Goal: Task Accomplishment & Management: Manage account settings

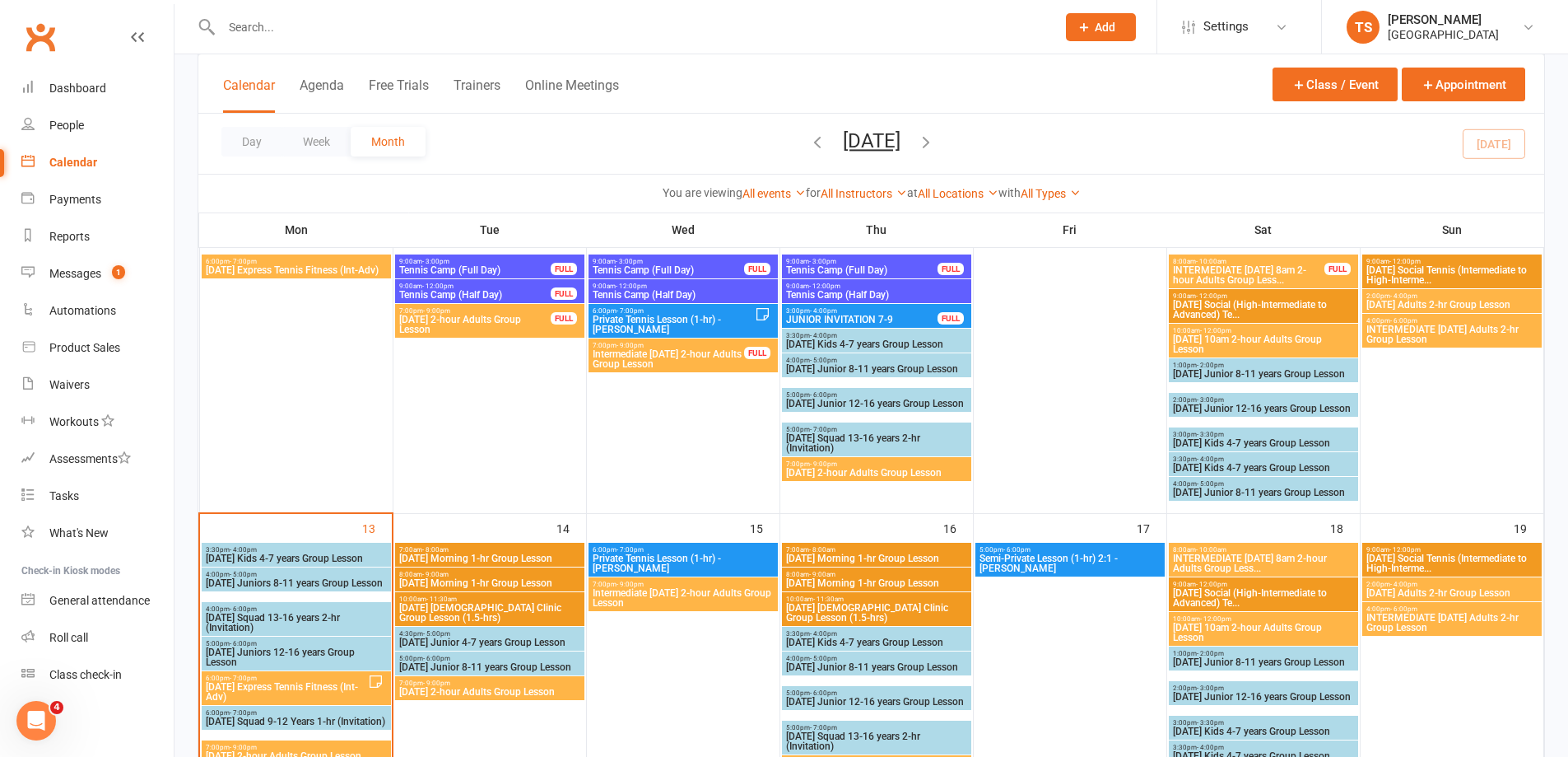
click at [276, 19] on input "text" at bounding box center [630, 27] width 829 height 23
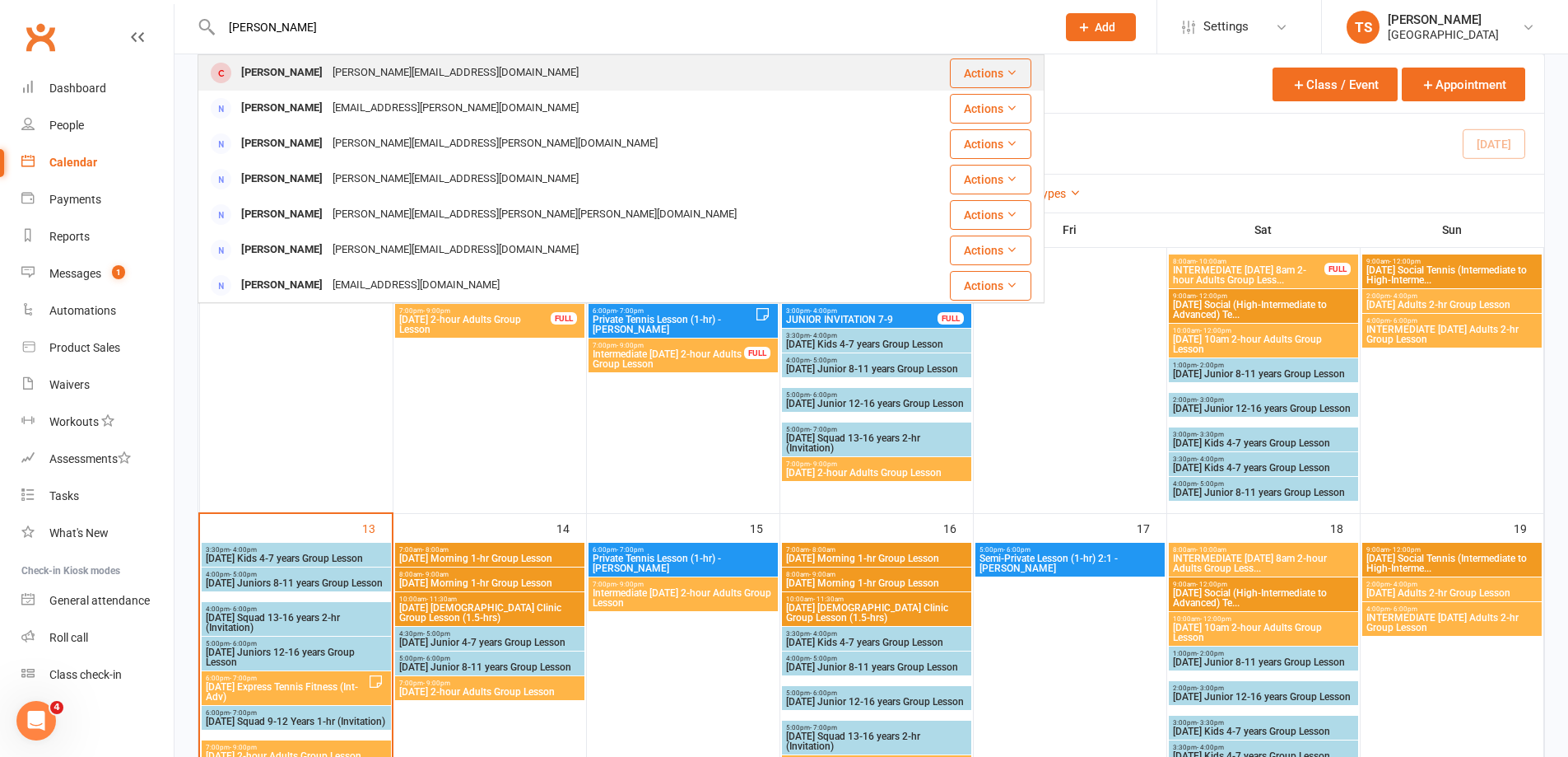
type input "[PERSON_NAME]"
click at [306, 76] on div "[PERSON_NAME]" at bounding box center [282, 72] width 91 height 23
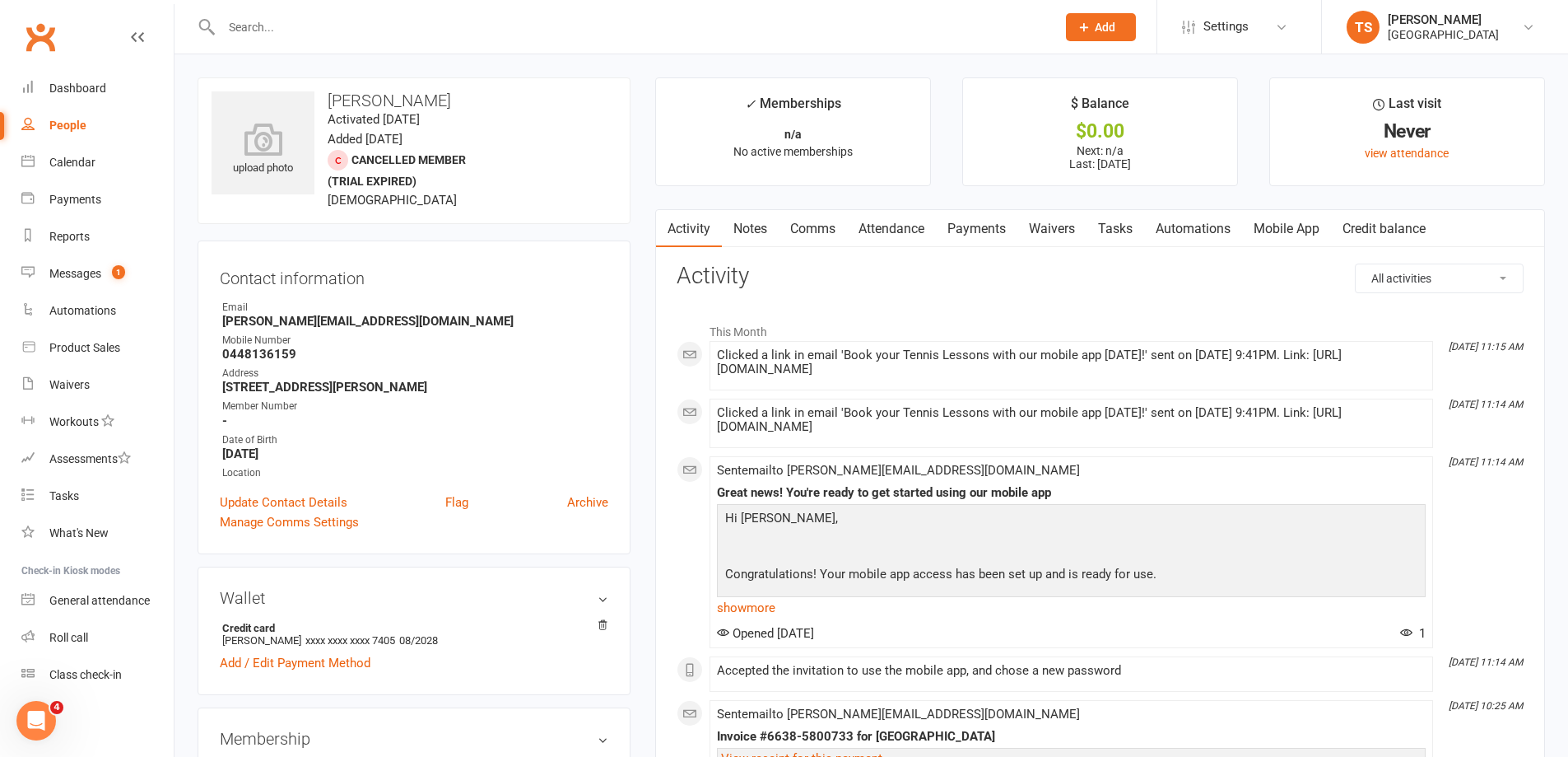
click at [972, 228] on link "Payments" at bounding box center [976, 229] width 81 height 38
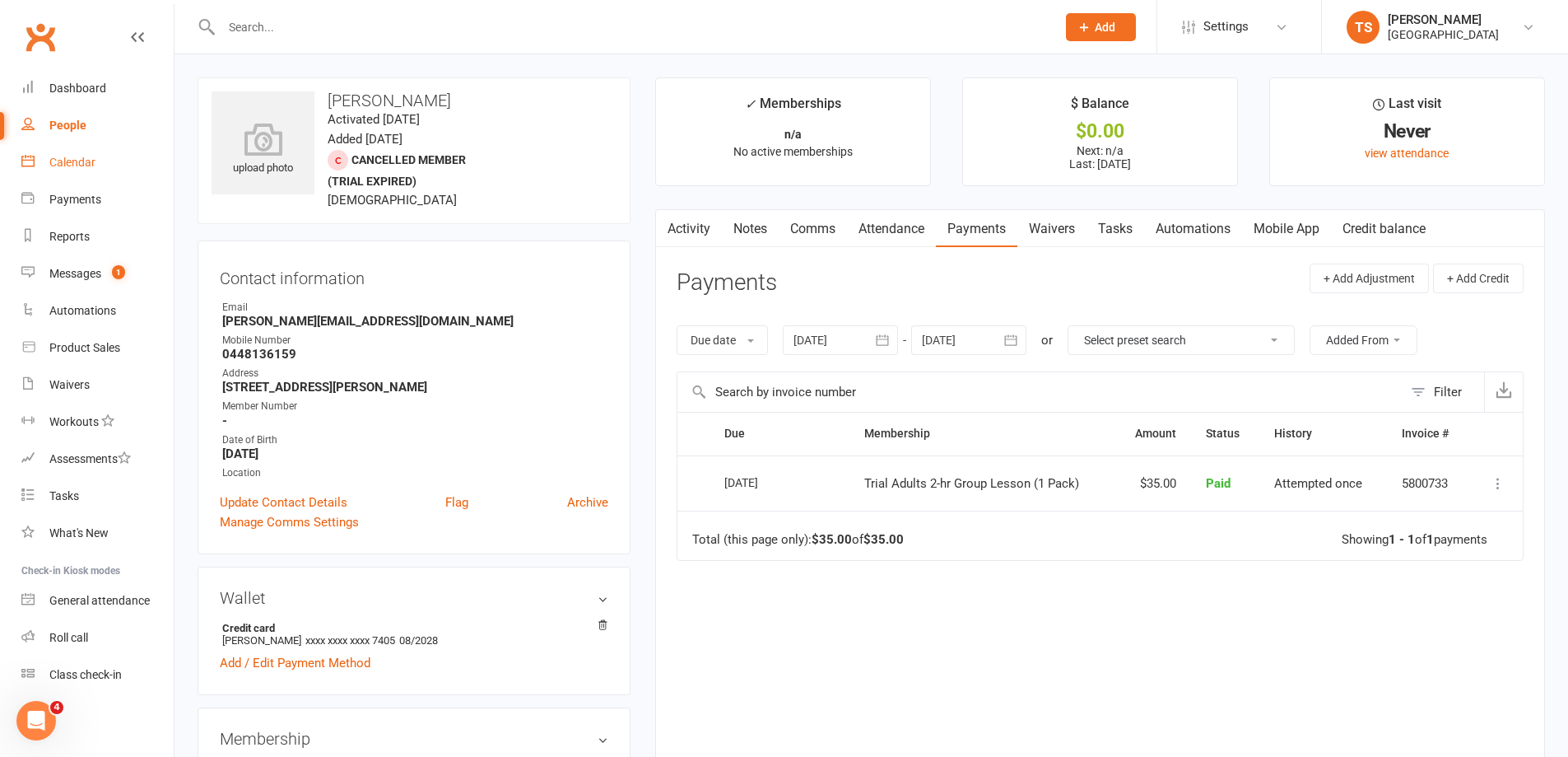
click at [70, 158] on div "Calendar" at bounding box center [72, 161] width 46 height 13
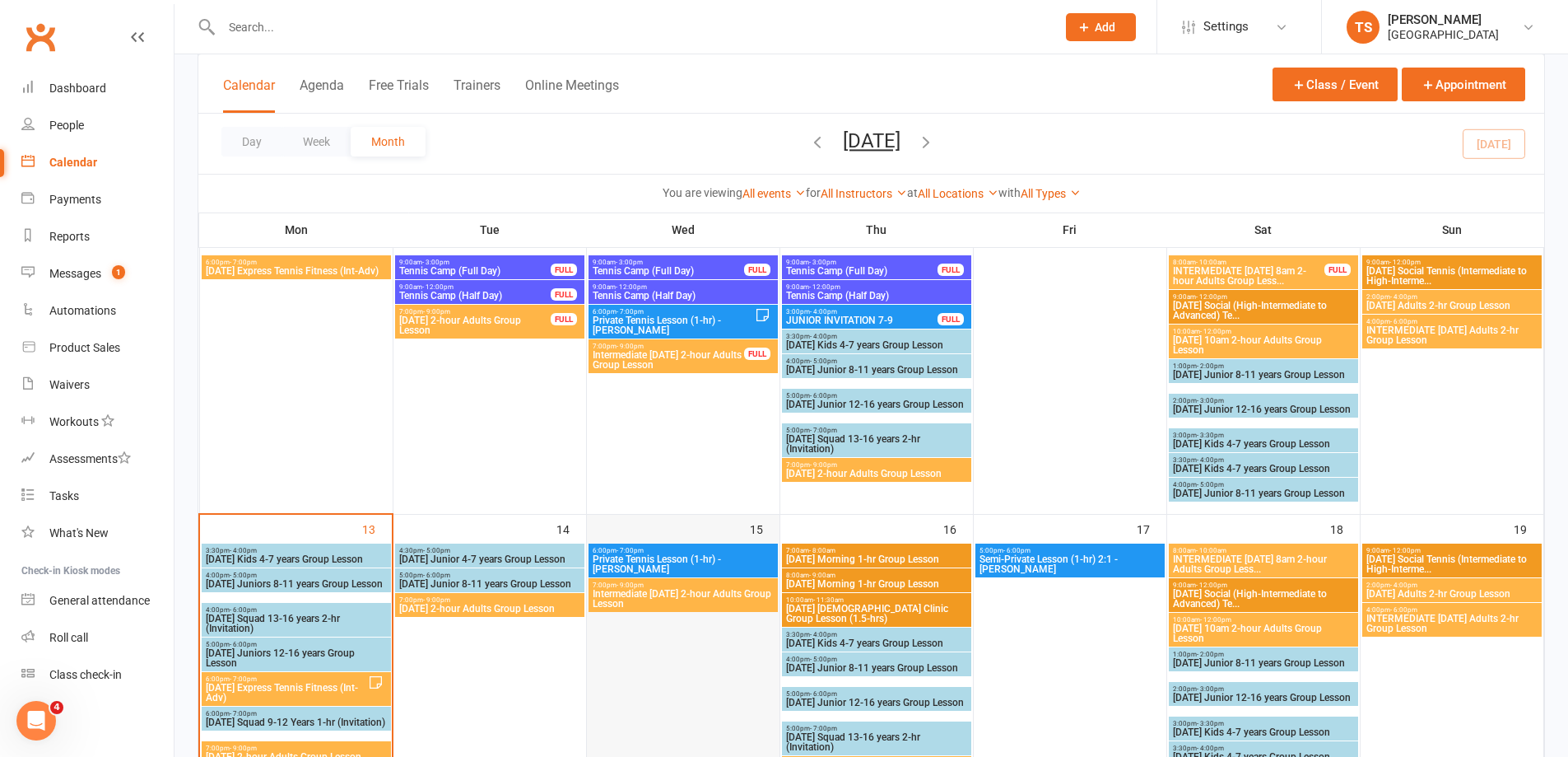
scroll to position [412, 0]
click at [470, 602] on span "[DATE] 2-hour Adults Group Lesson" at bounding box center [489, 607] width 183 height 10
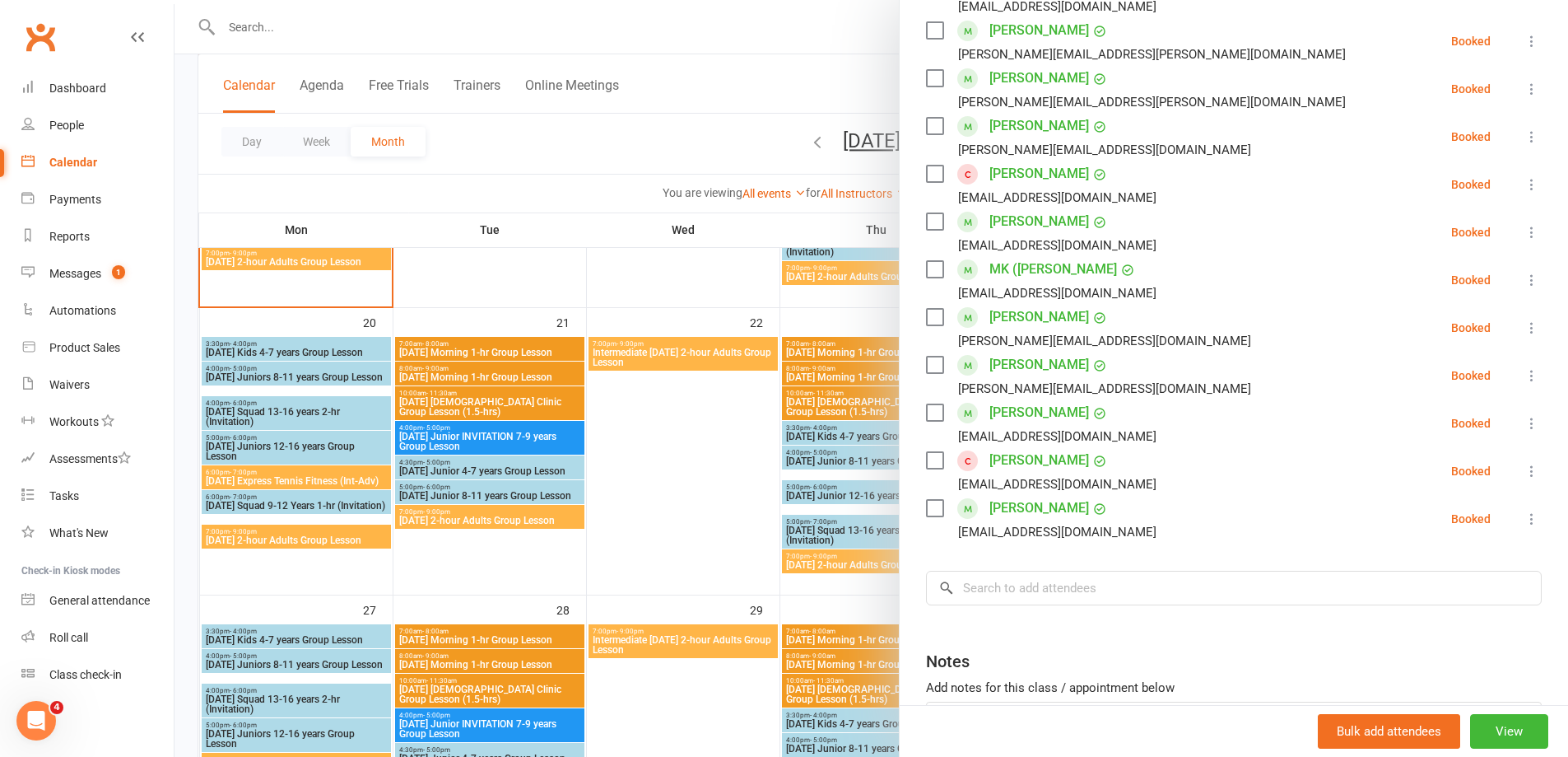
scroll to position [517, 0]
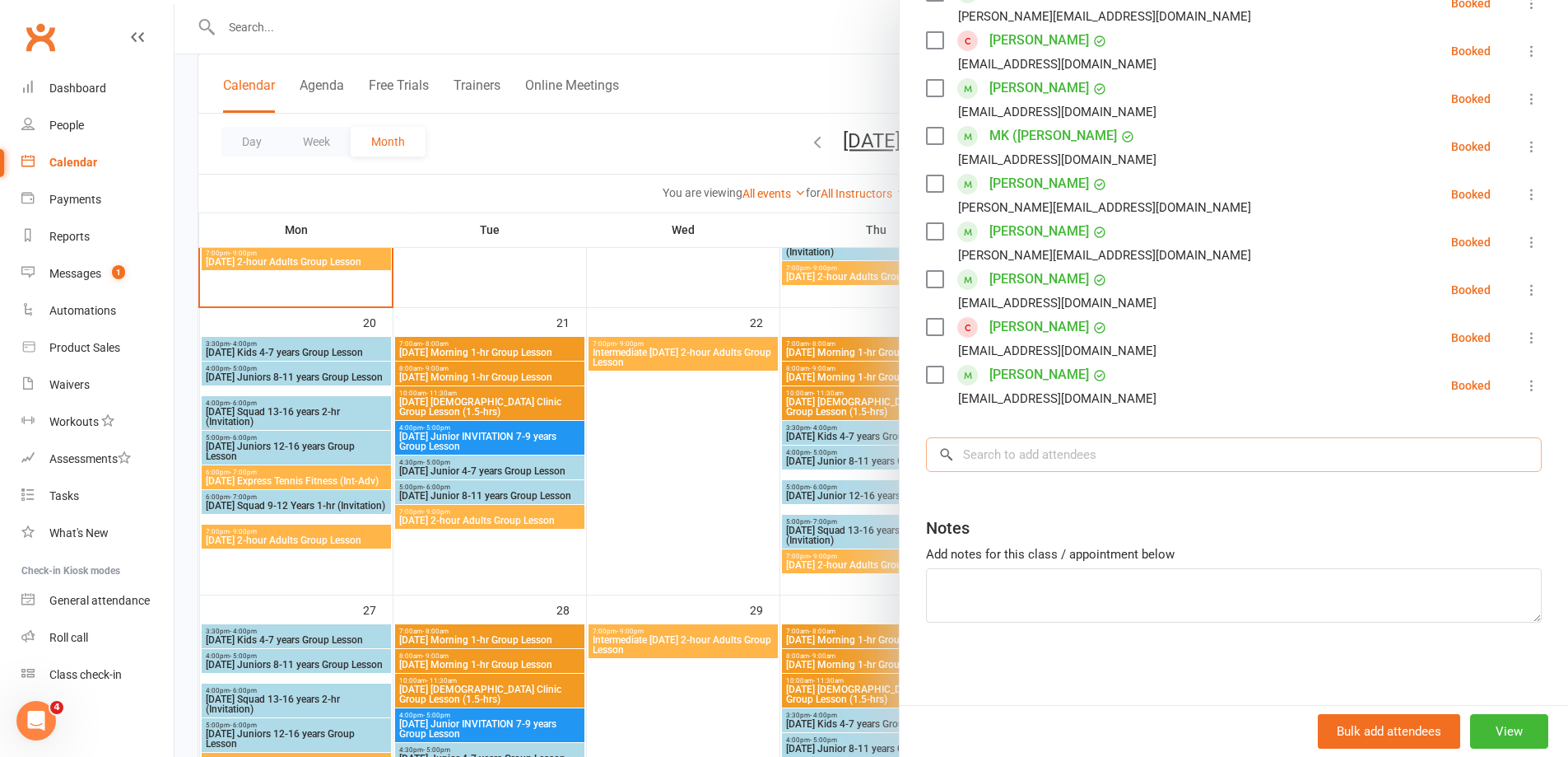
click at [1001, 448] on input "search" at bounding box center [1234, 454] width 616 height 34
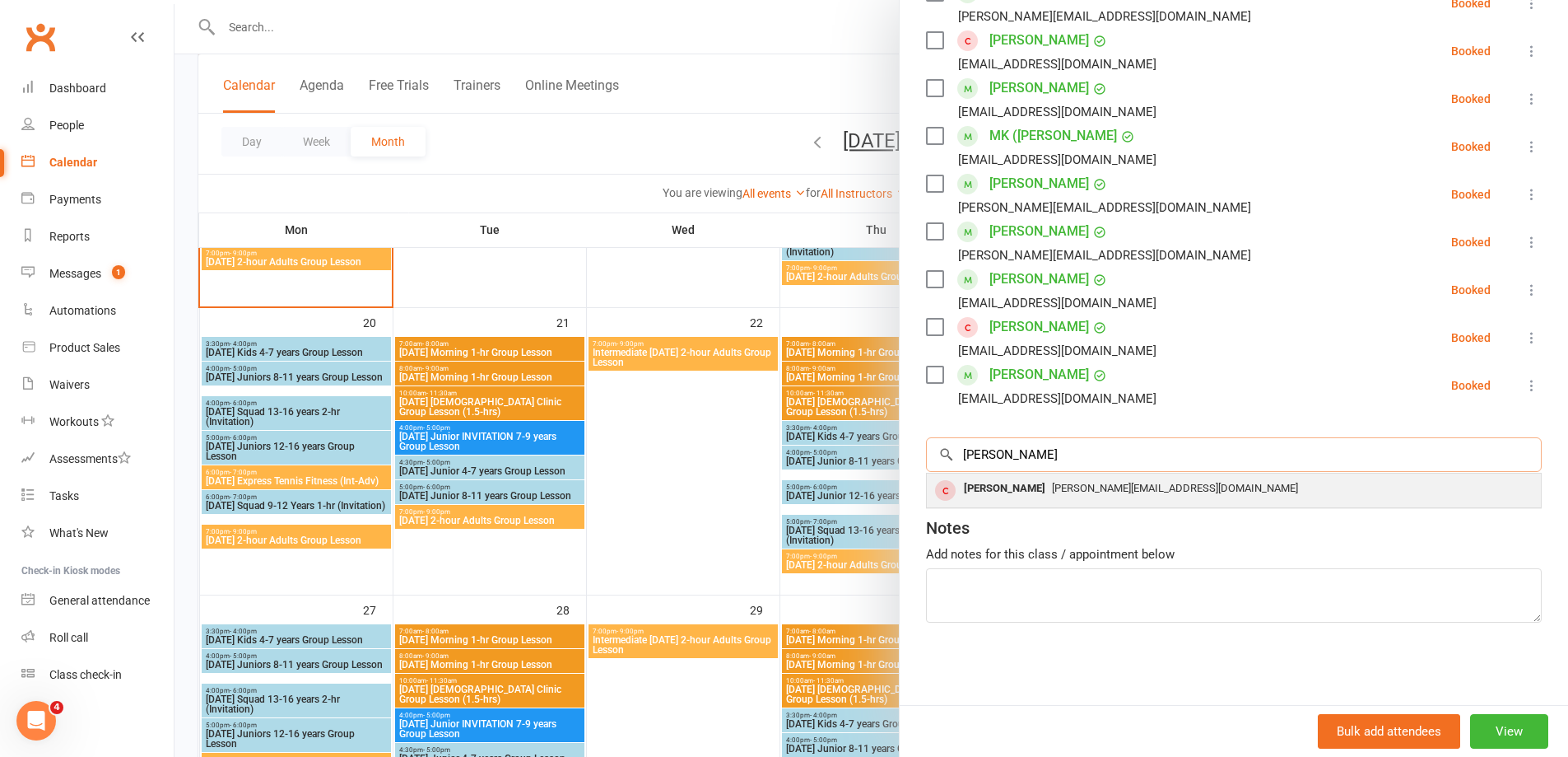
type input "[PERSON_NAME]"
click at [1000, 488] on div "[PERSON_NAME]" at bounding box center [1005, 488] width 95 height 23
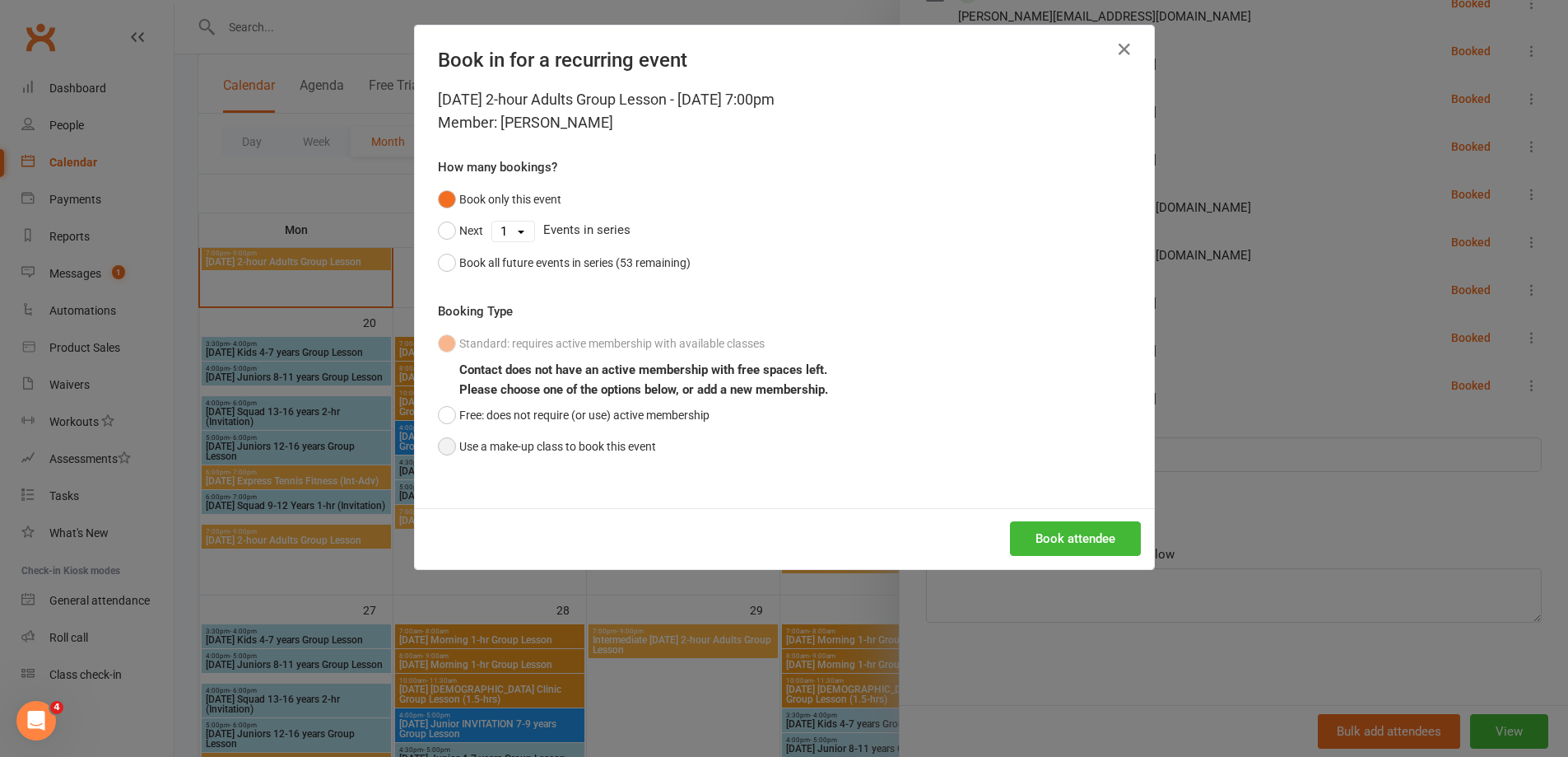
drag, startPoint x: 445, startPoint y: 449, endPoint x: 454, endPoint y: 457, distance: 12.0
click at [444, 449] on button "Use a make-up class to book this event" at bounding box center [547, 446] width 218 height 31
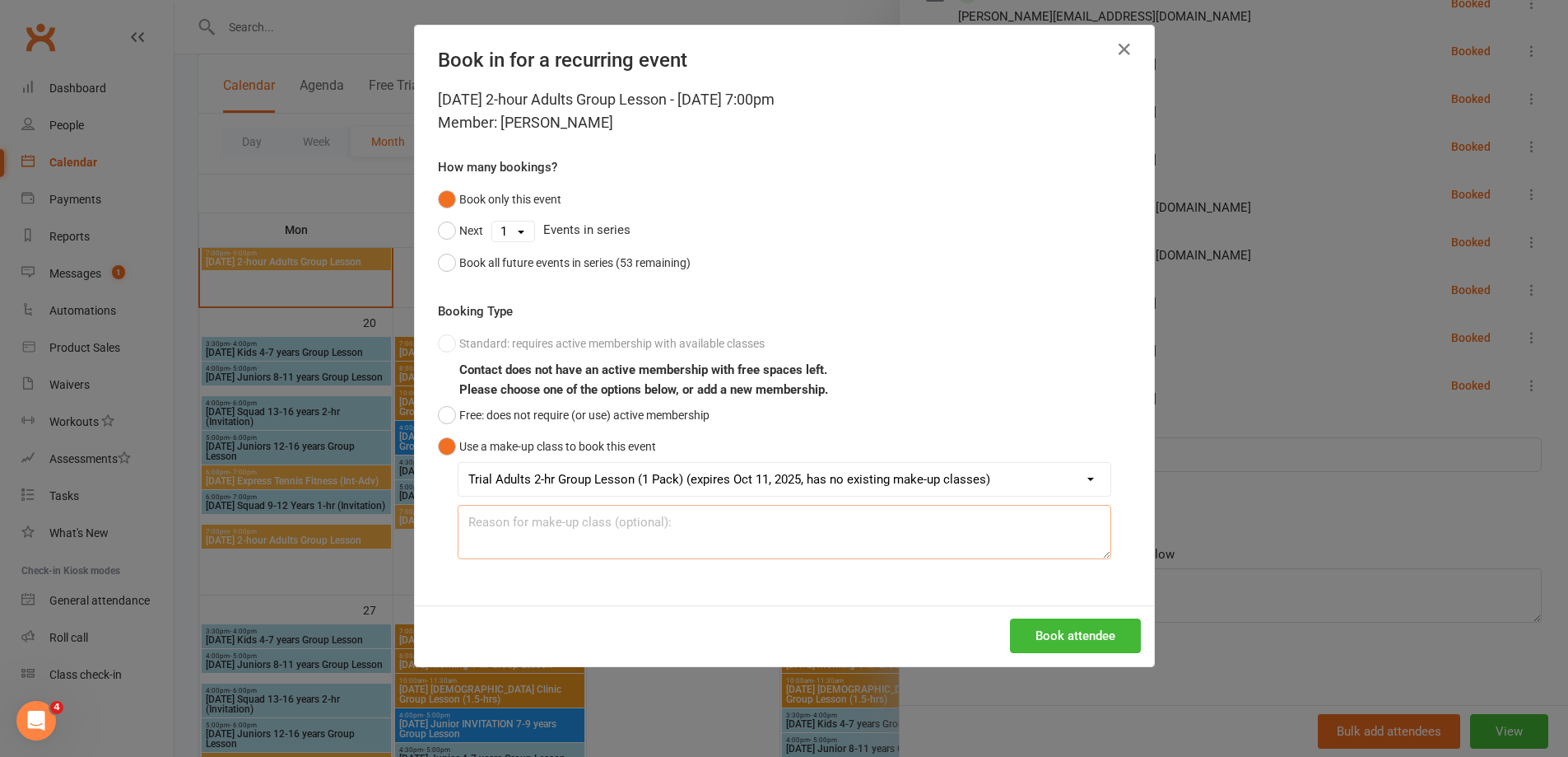
click at [482, 523] on textarea at bounding box center [784, 532] width 653 height 55
type textarea "Booked Trial in Sept"
click at [1105, 638] on button "Book attendee" at bounding box center [1076, 635] width 131 height 34
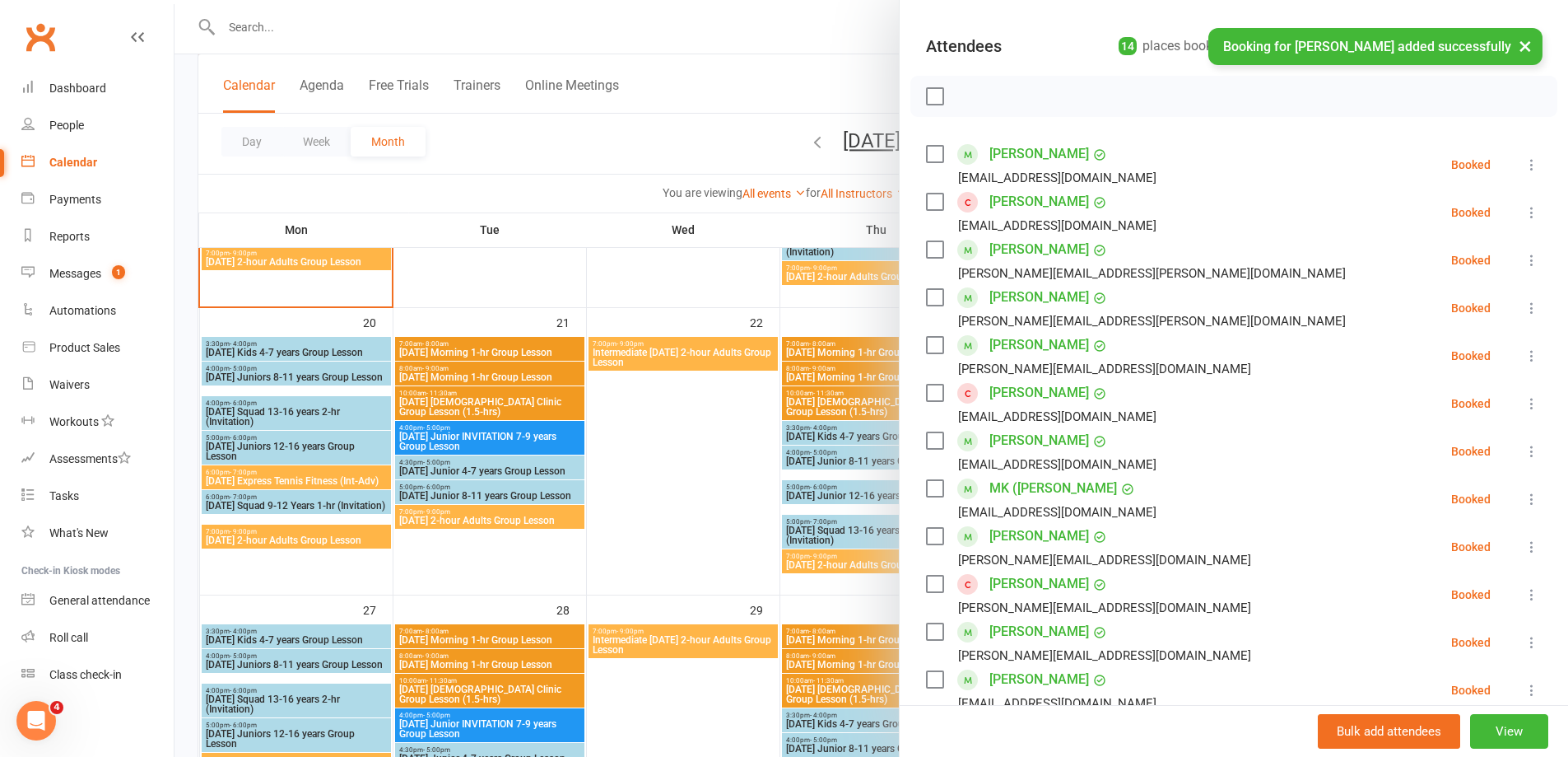
scroll to position [0, 0]
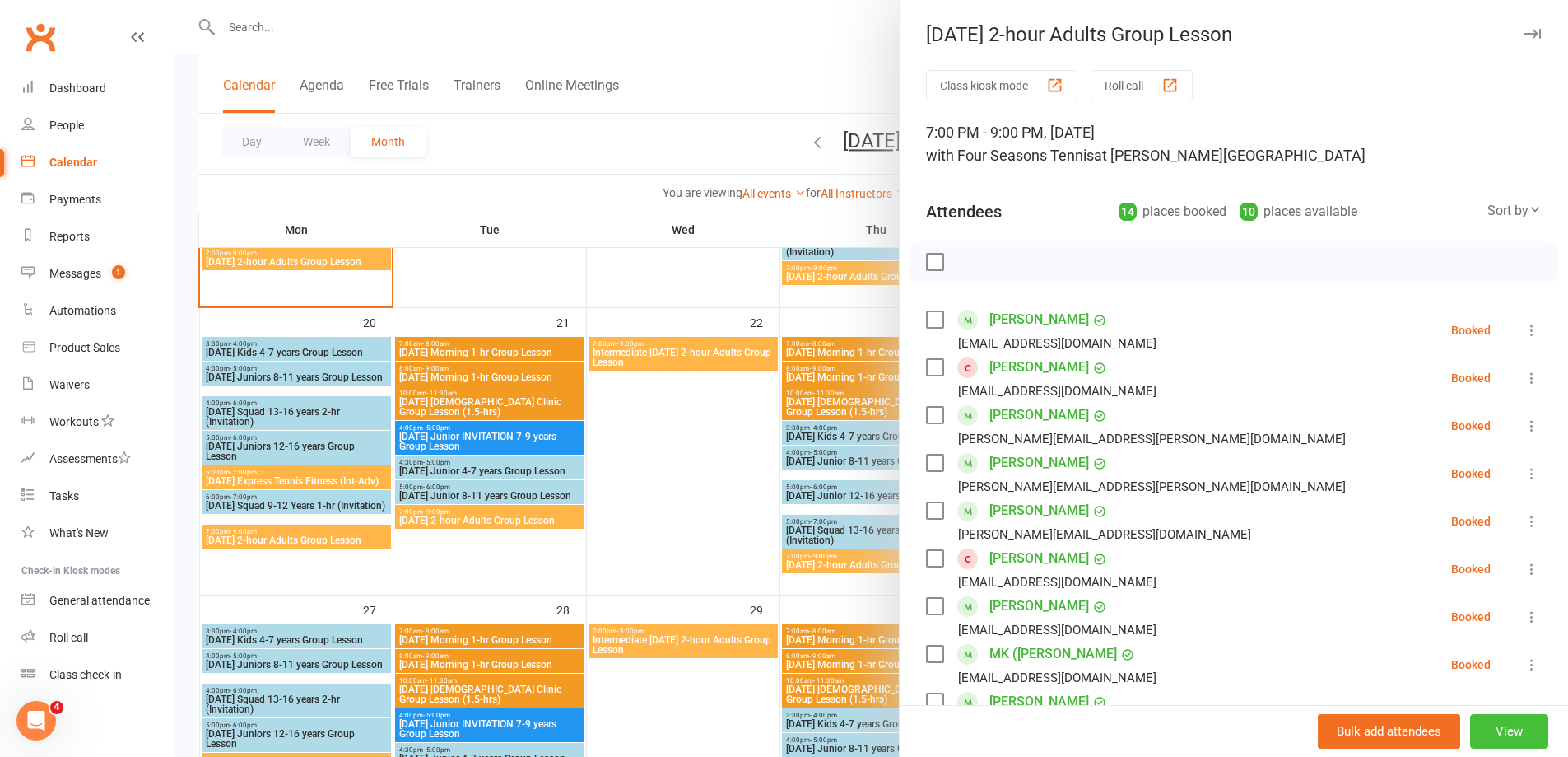
click at [1512, 733] on button "View" at bounding box center [1509, 731] width 78 height 34
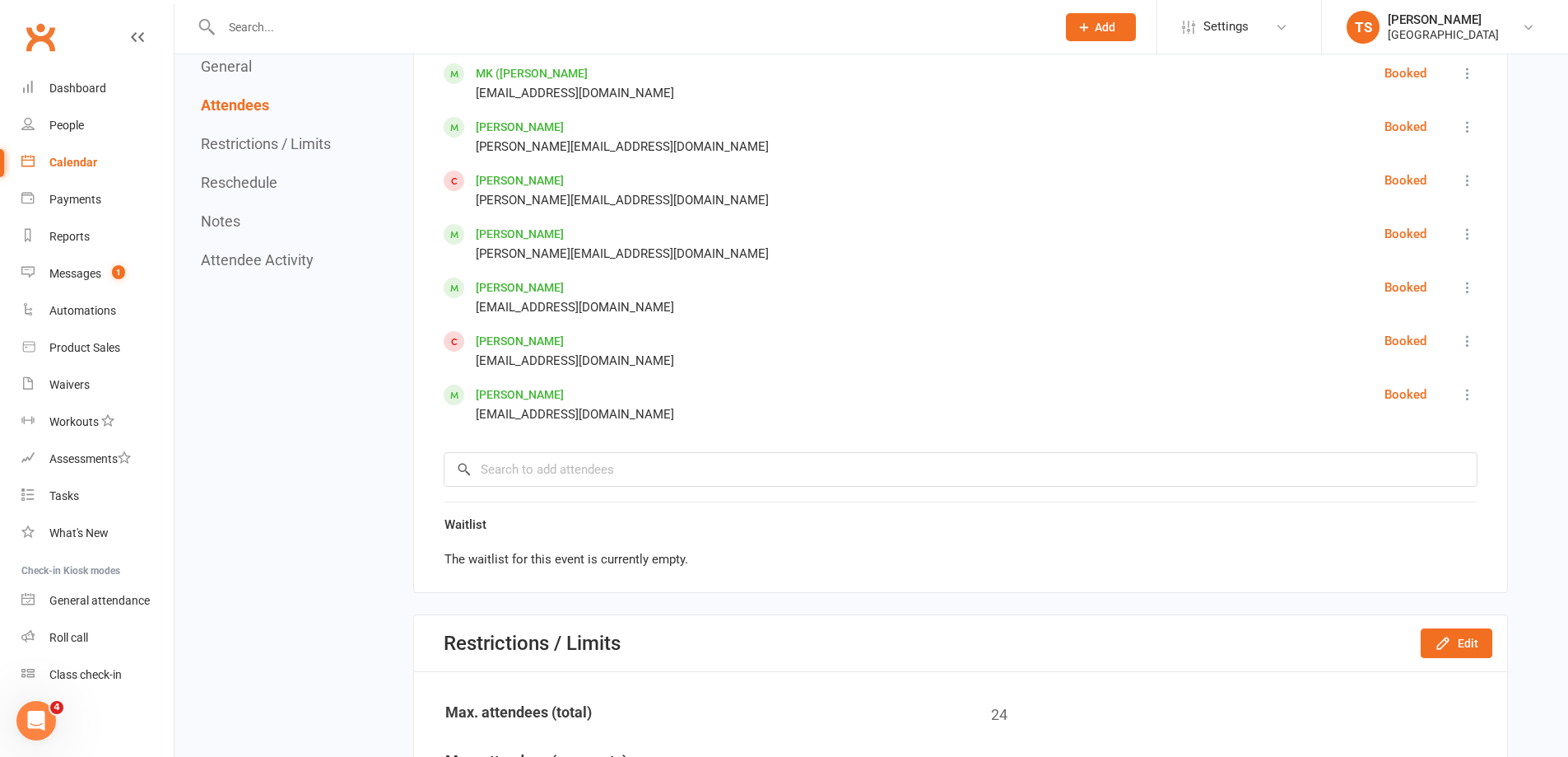
scroll to position [1564, 0]
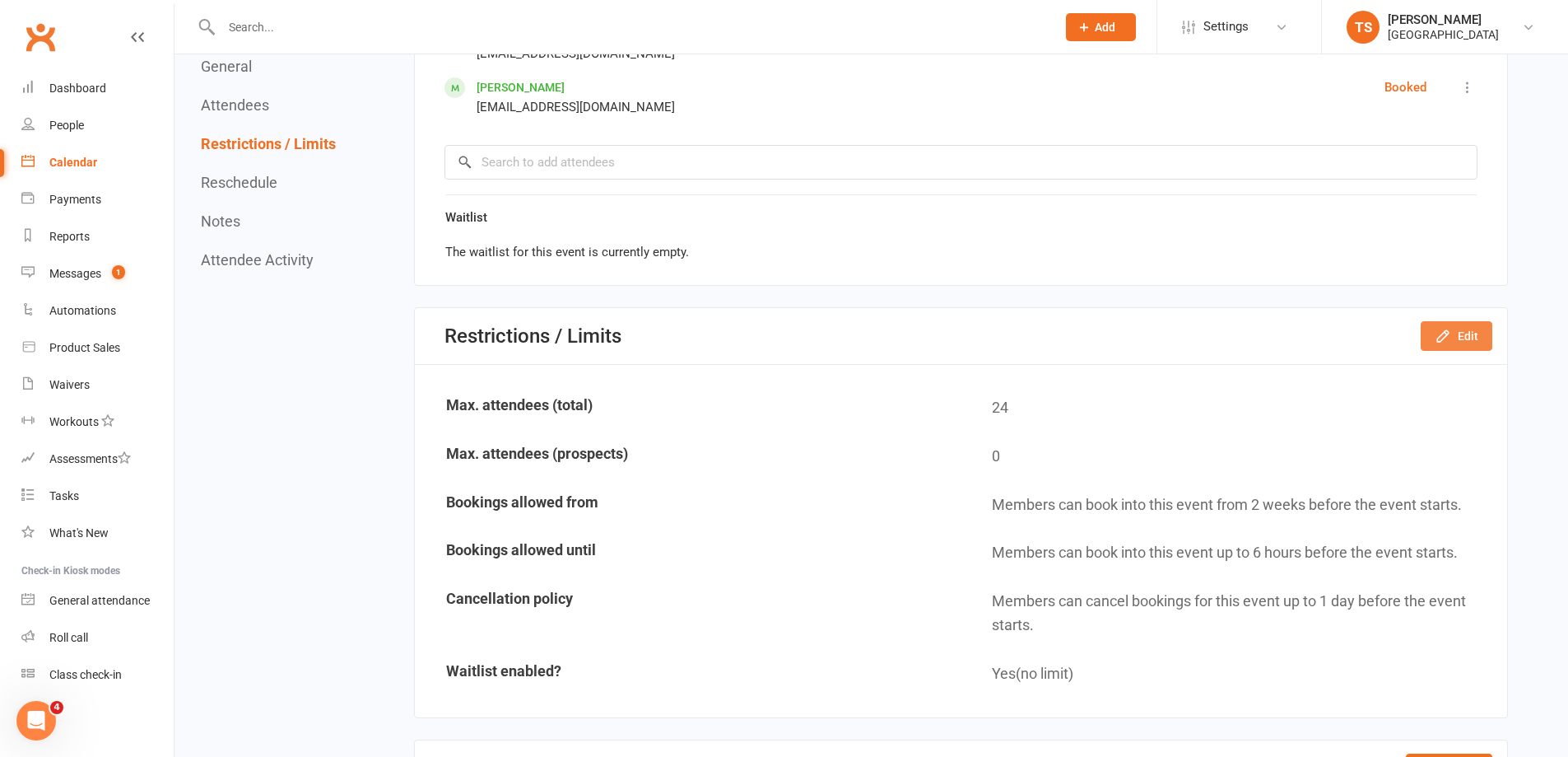
click at [1445, 329] on icon "button" at bounding box center [1443, 335] width 17 height 17
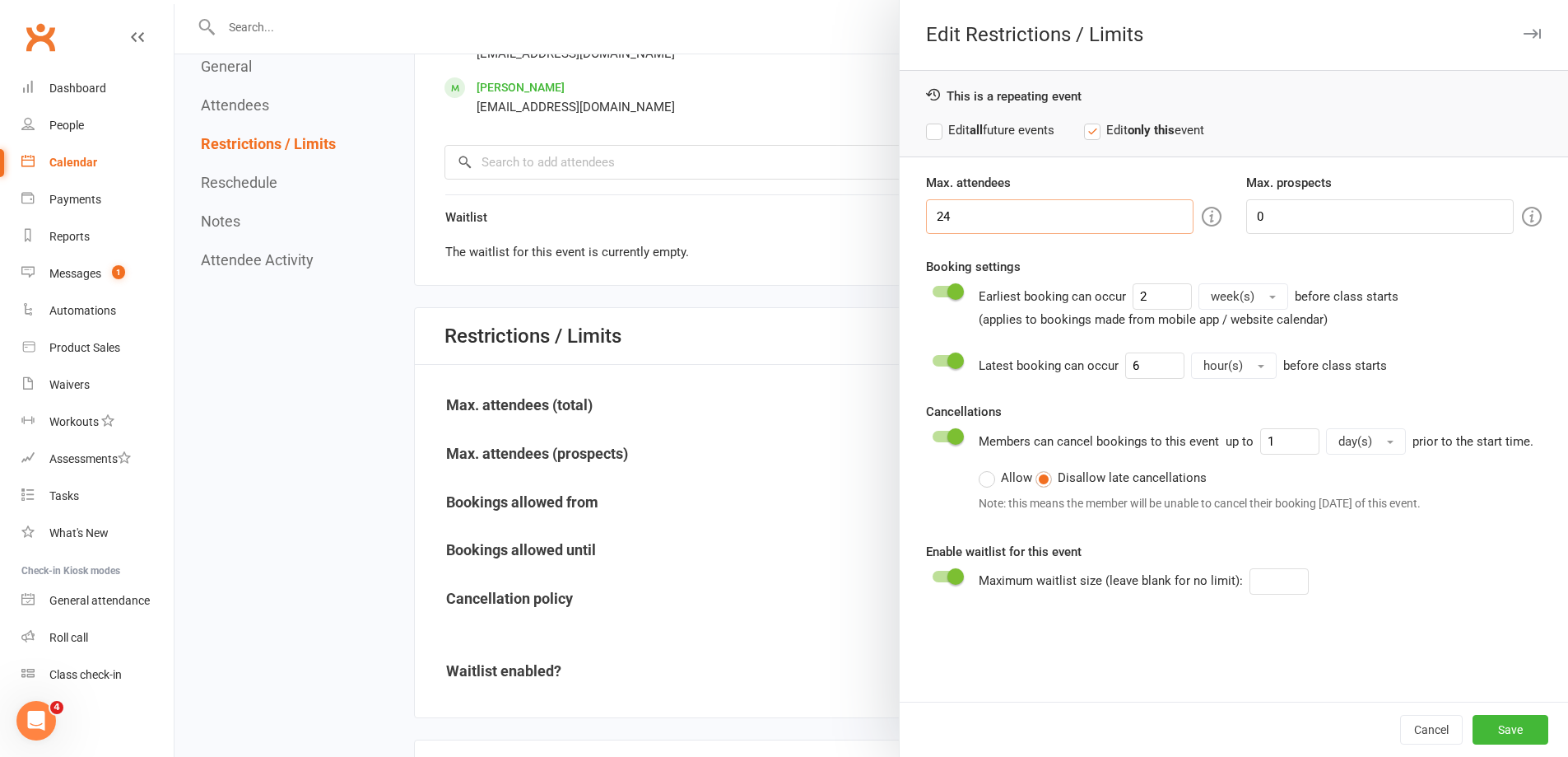
drag, startPoint x: 949, startPoint y: 208, endPoint x: 918, endPoint y: 204, distance: 31.3
click at [918, 204] on div "Max. attendees 24" at bounding box center [1073, 203] width 320 height 61
type input "18"
drag, startPoint x: 1494, startPoint y: 731, endPoint x: 1496, endPoint y: 722, distance: 9.2
click at [1496, 722] on button "Save" at bounding box center [1510, 730] width 75 height 29
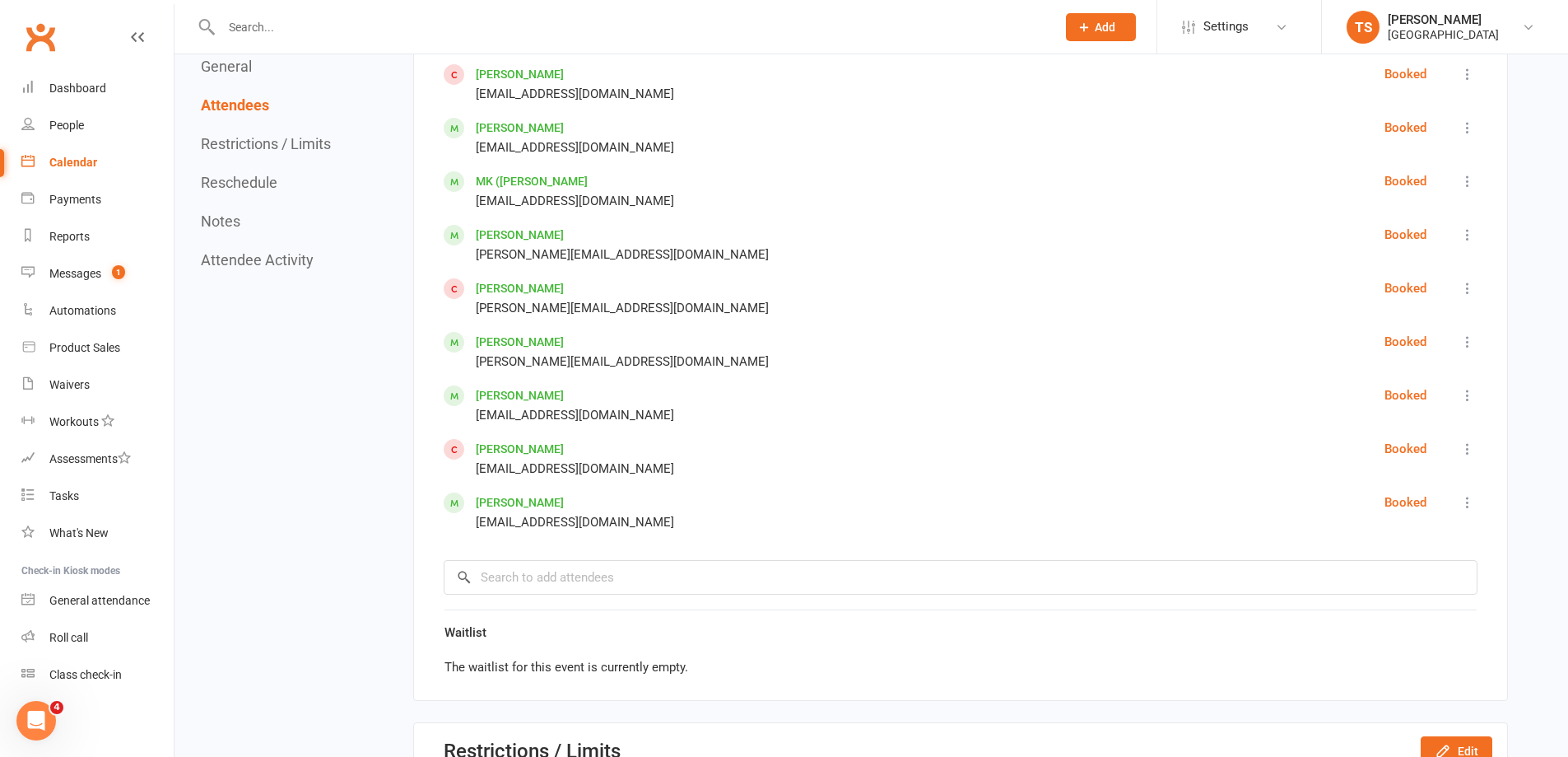
scroll to position [906, 0]
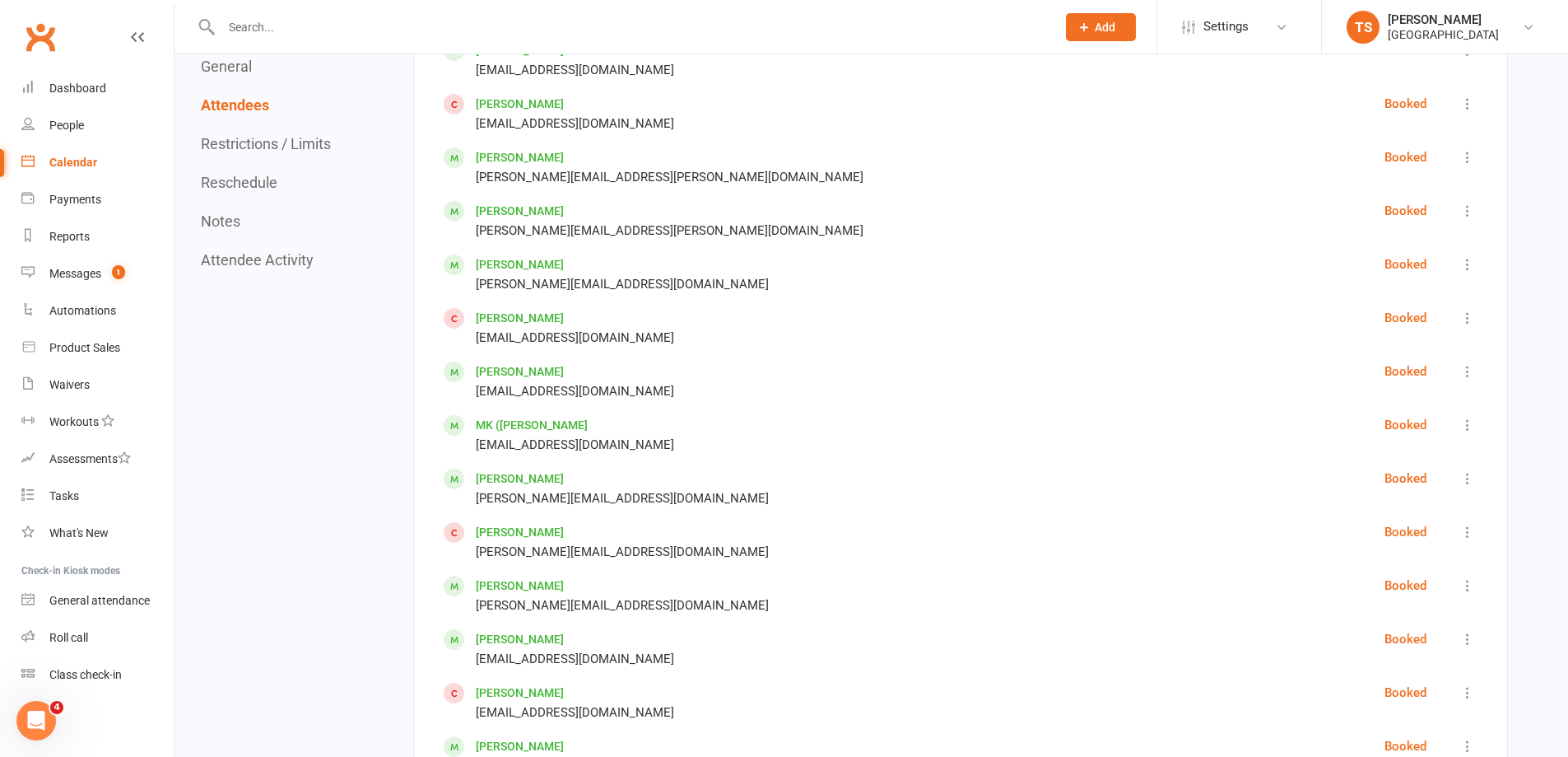
click at [68, 164] on div "Calendar" at bounding box center [73, 161] width 48 height 13
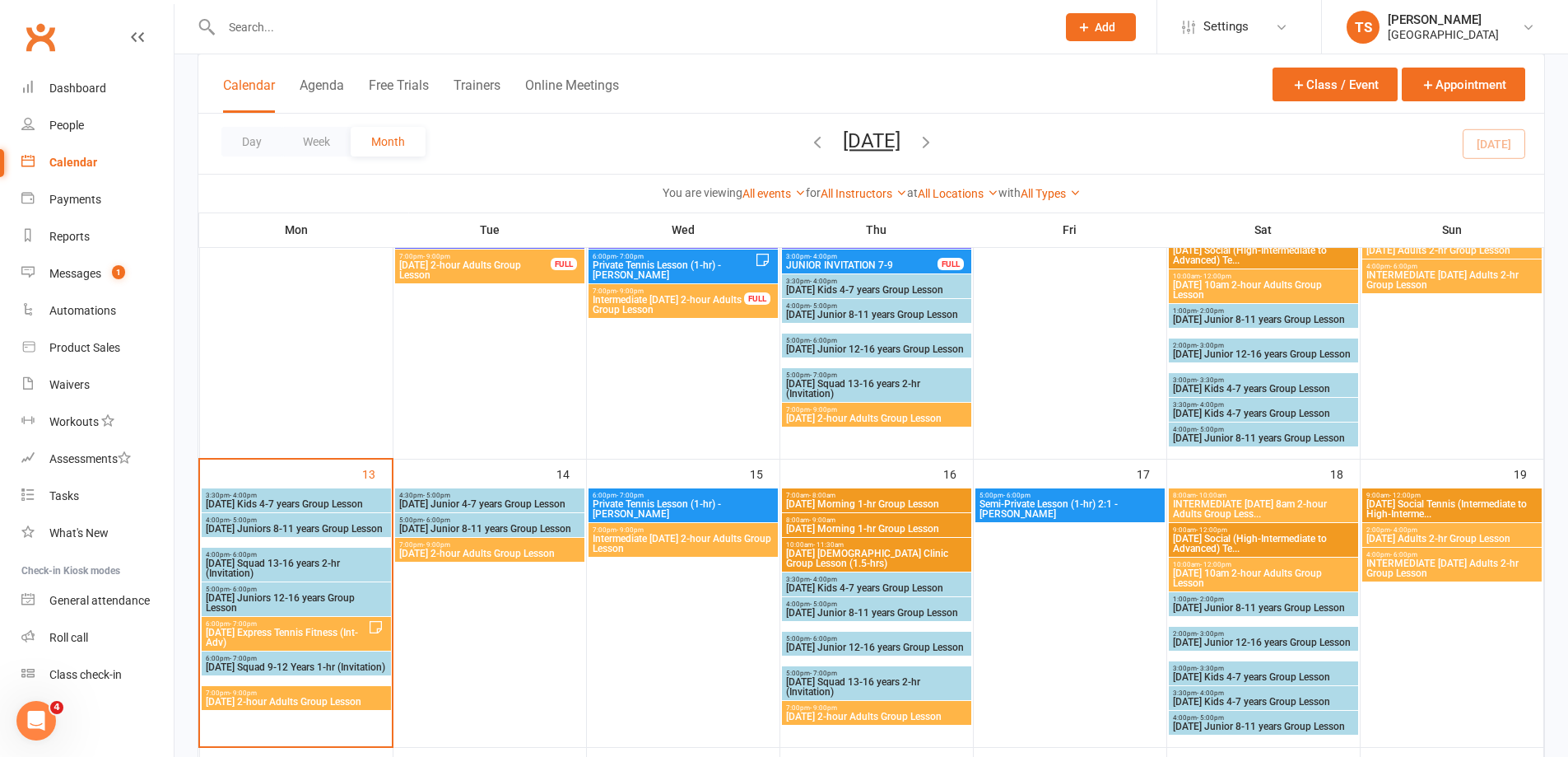
scroll to position [494, 0]
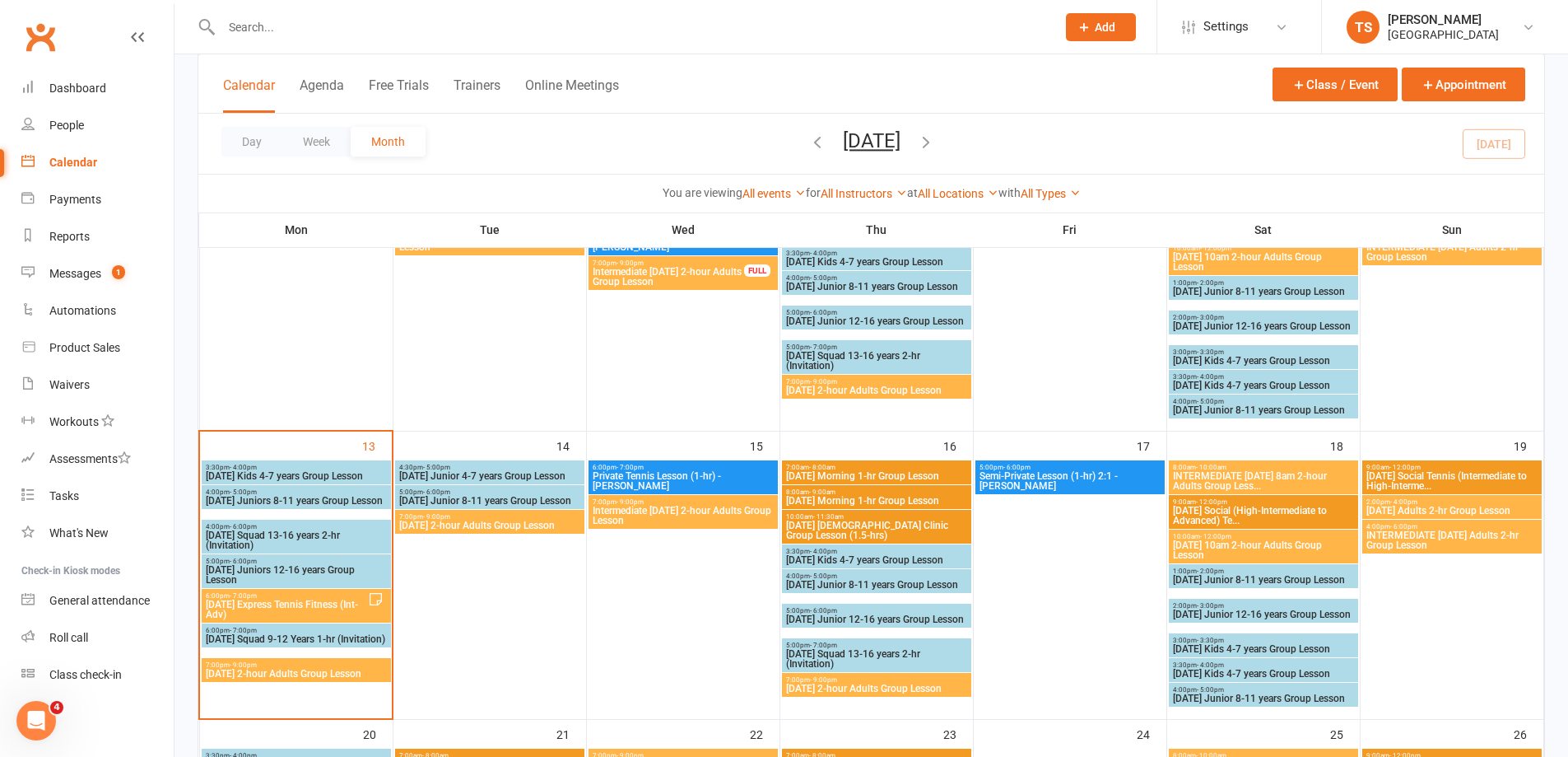
click at [272, 668] on span "[DATE] 2-hour Adults Group Lesson" at bounding box center [296, 673] width 183 height 10
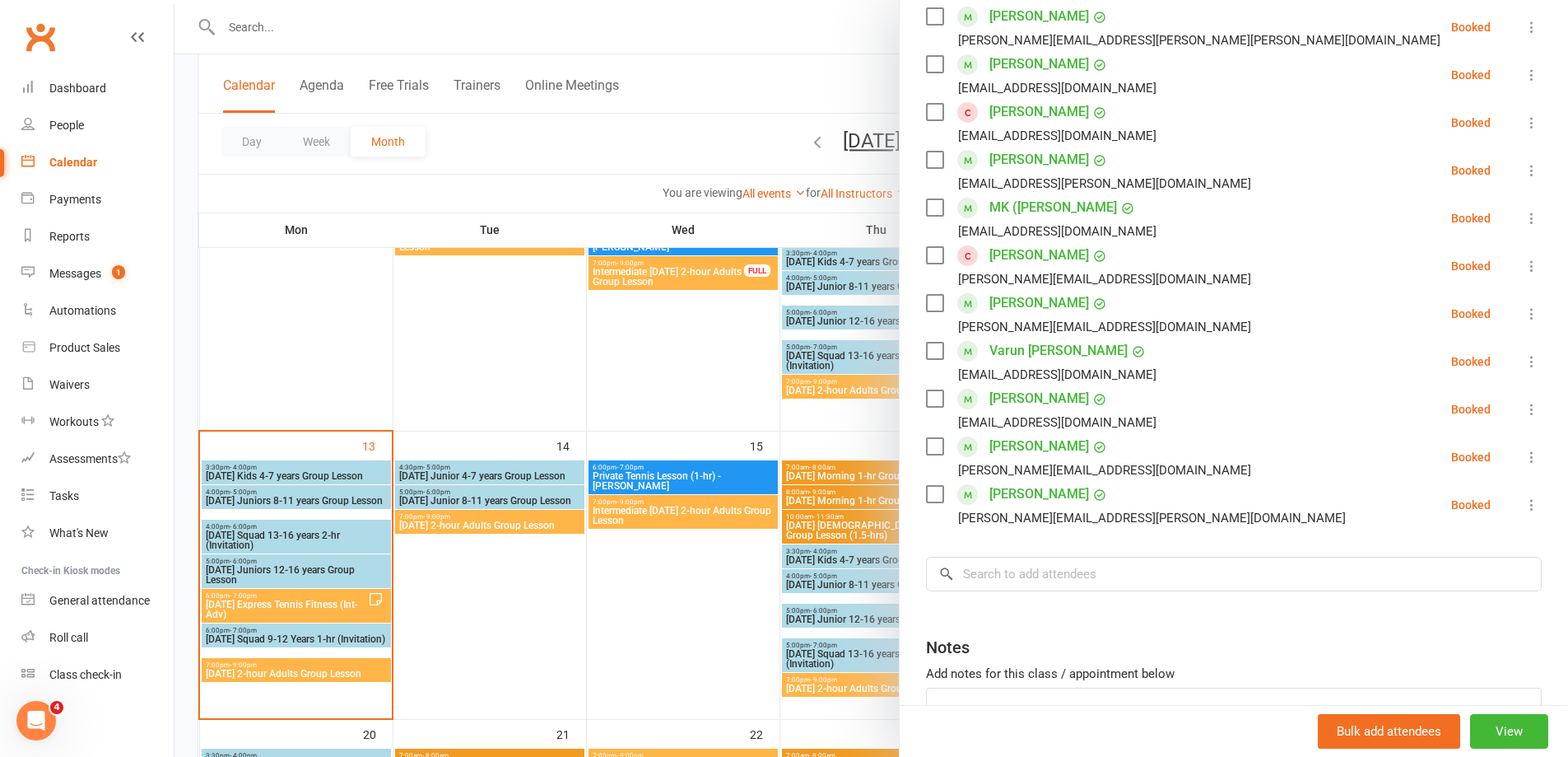
click at [668, 520] on div at bounding box center [871, 378] width 1394 height 757
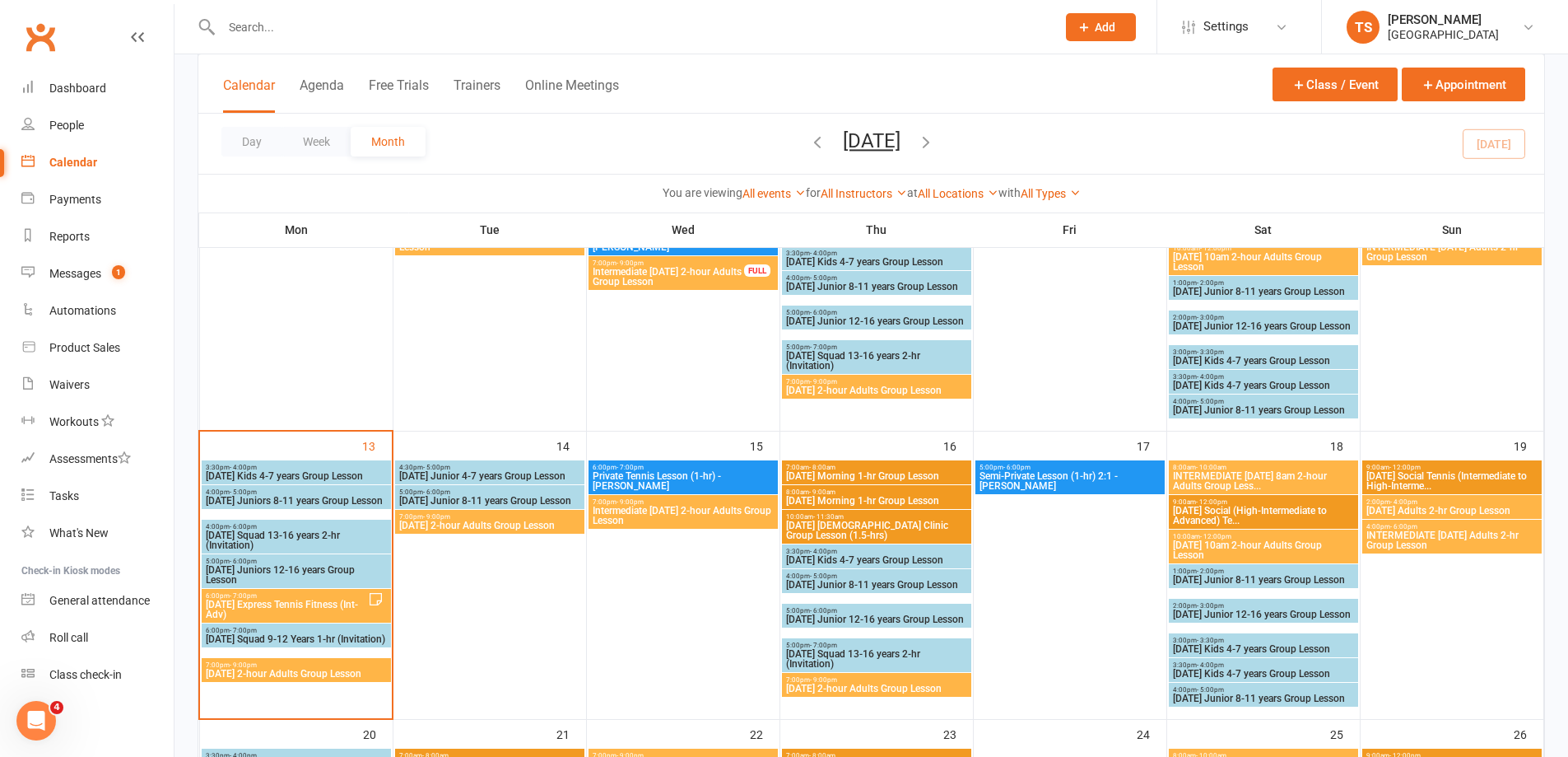
click at [668, 520] on span "Intermediate [DATE] 2-hour Adults Group Lesson" at bounding box center [683, 515] width 183 height 20
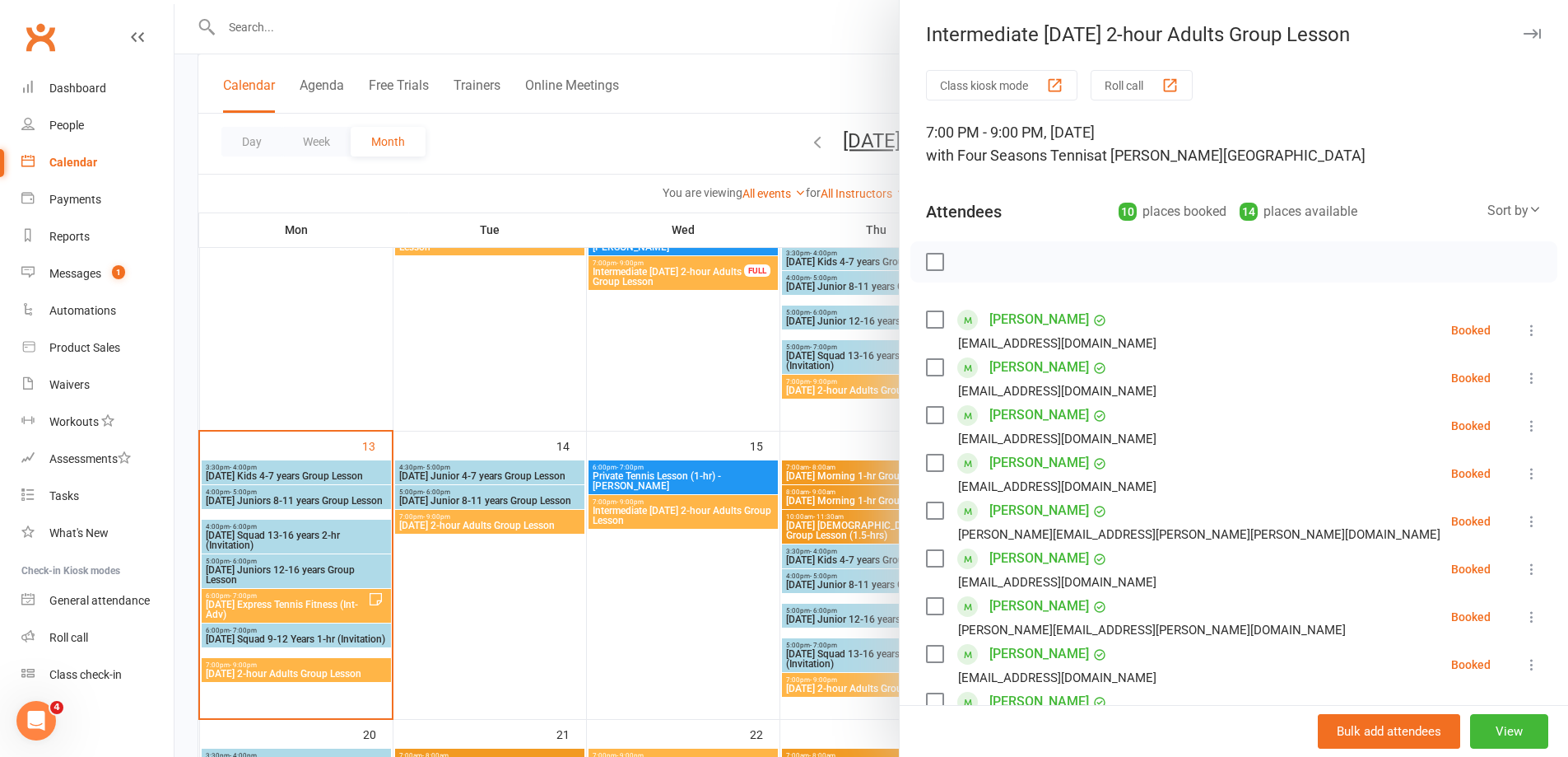
click at [648, 345] on div at bounding box center [871, 378] width 1394 height 757
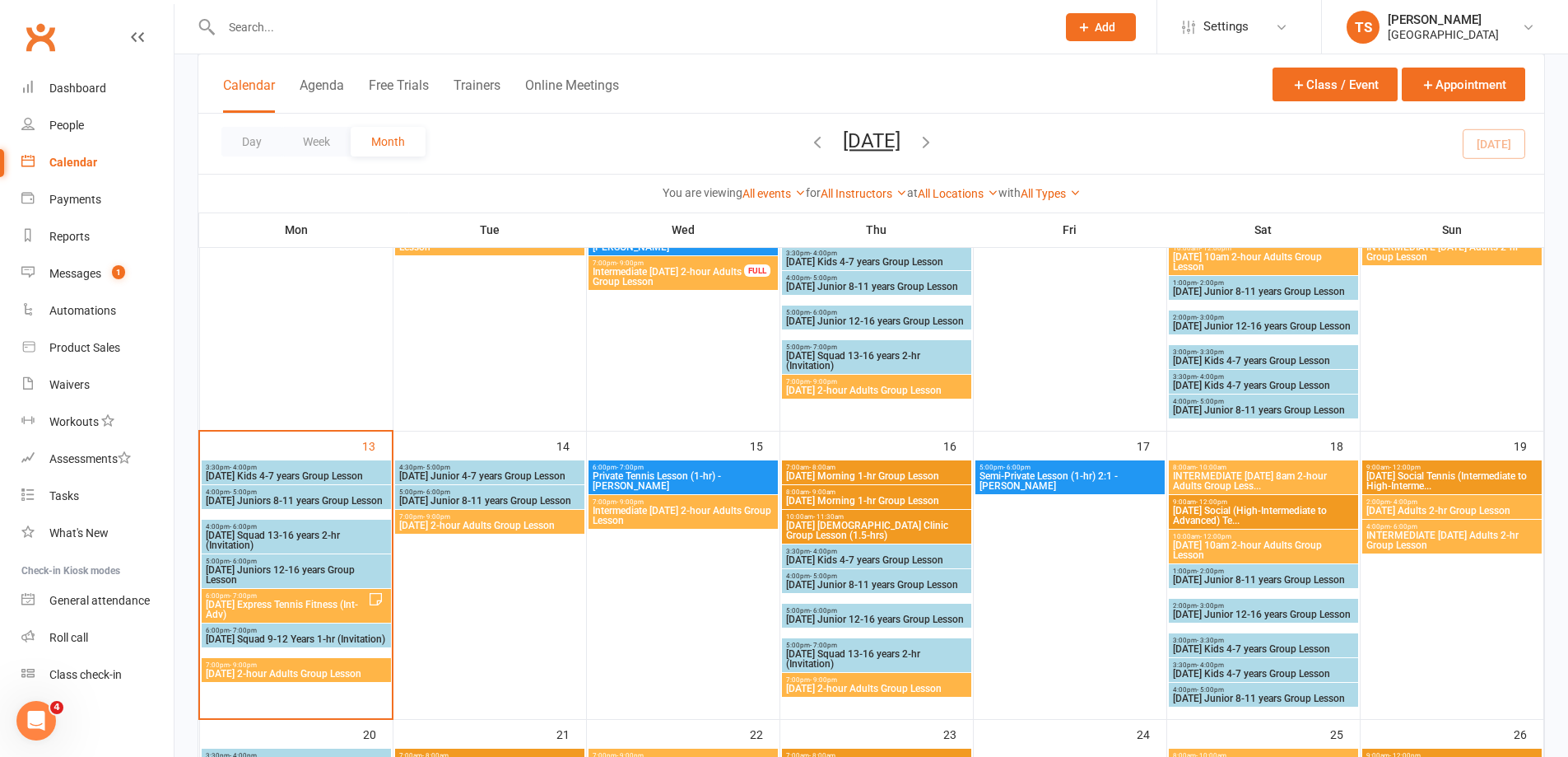
click at [225, 28] on input "text" at bounding box center [630, 27] width 829 height 23
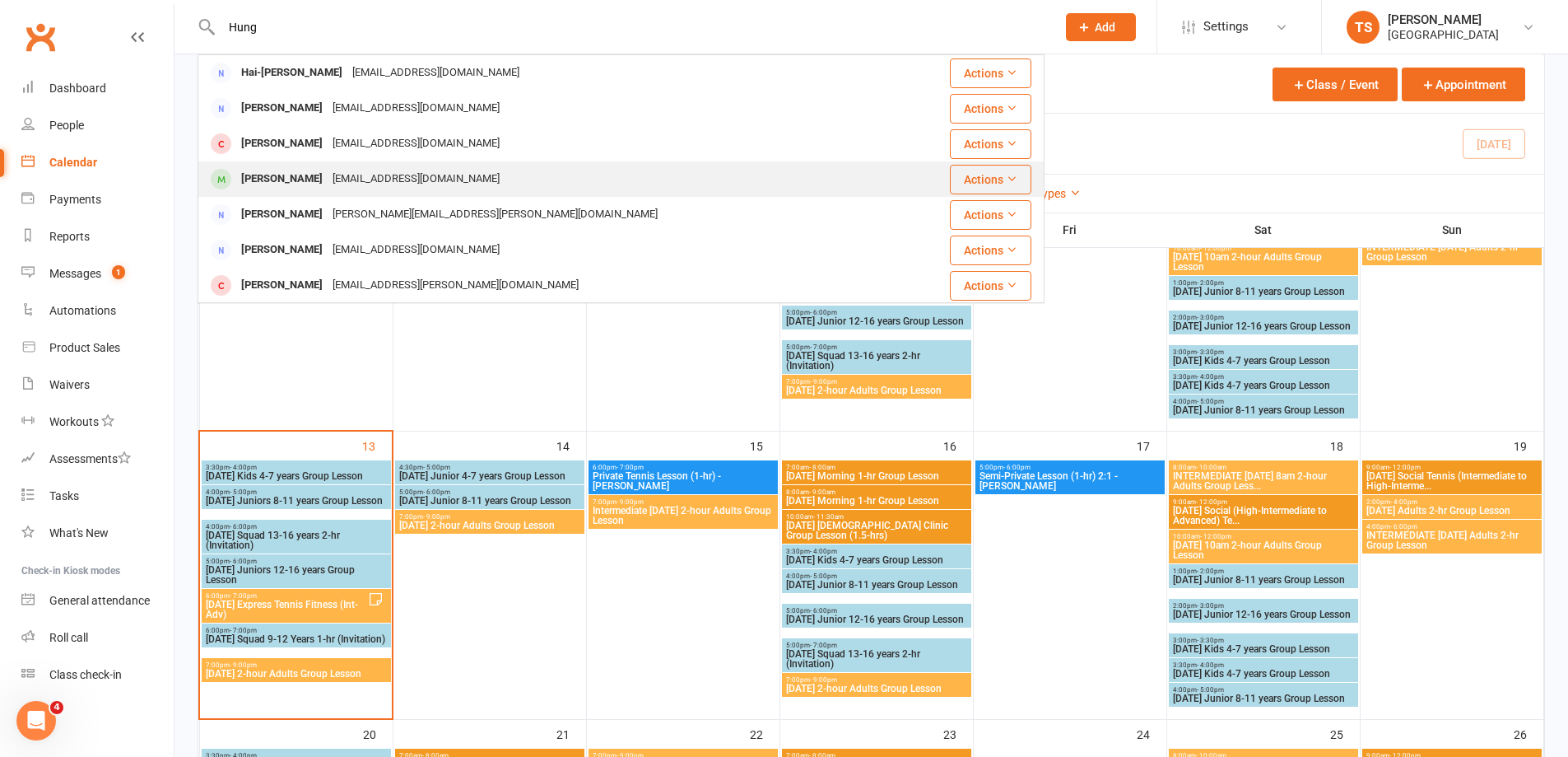
type input "Hung"
click at [346, 179] on div "[EMAIL_ADDRESS][DOMAIN_NAME]" at bounding box center [416, 179] width 177 height 23
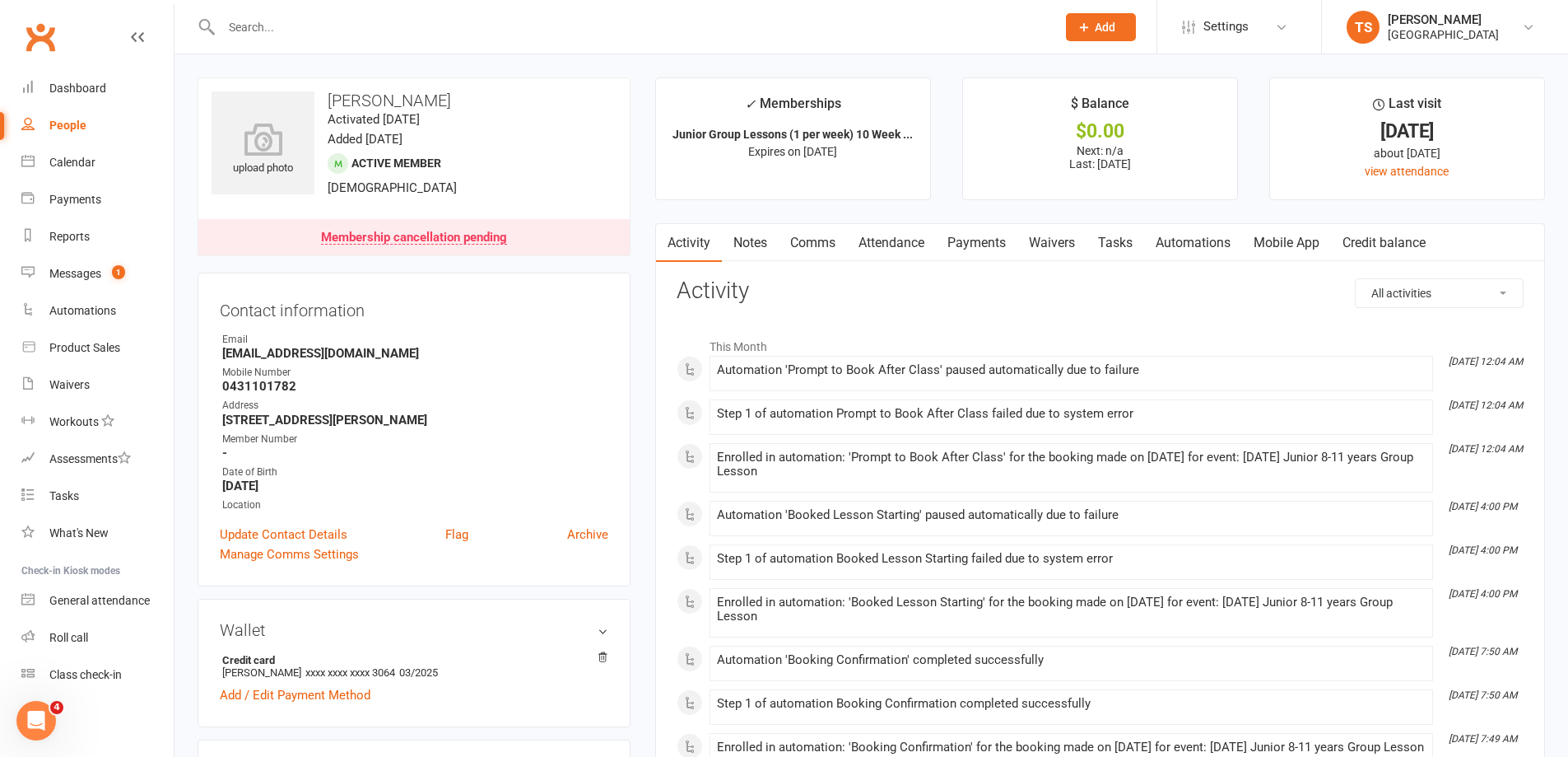
drag, startPoint x: 387, startPoint y: 242, endPoint x: 1076, endPoint y: 304, distance: 691.8
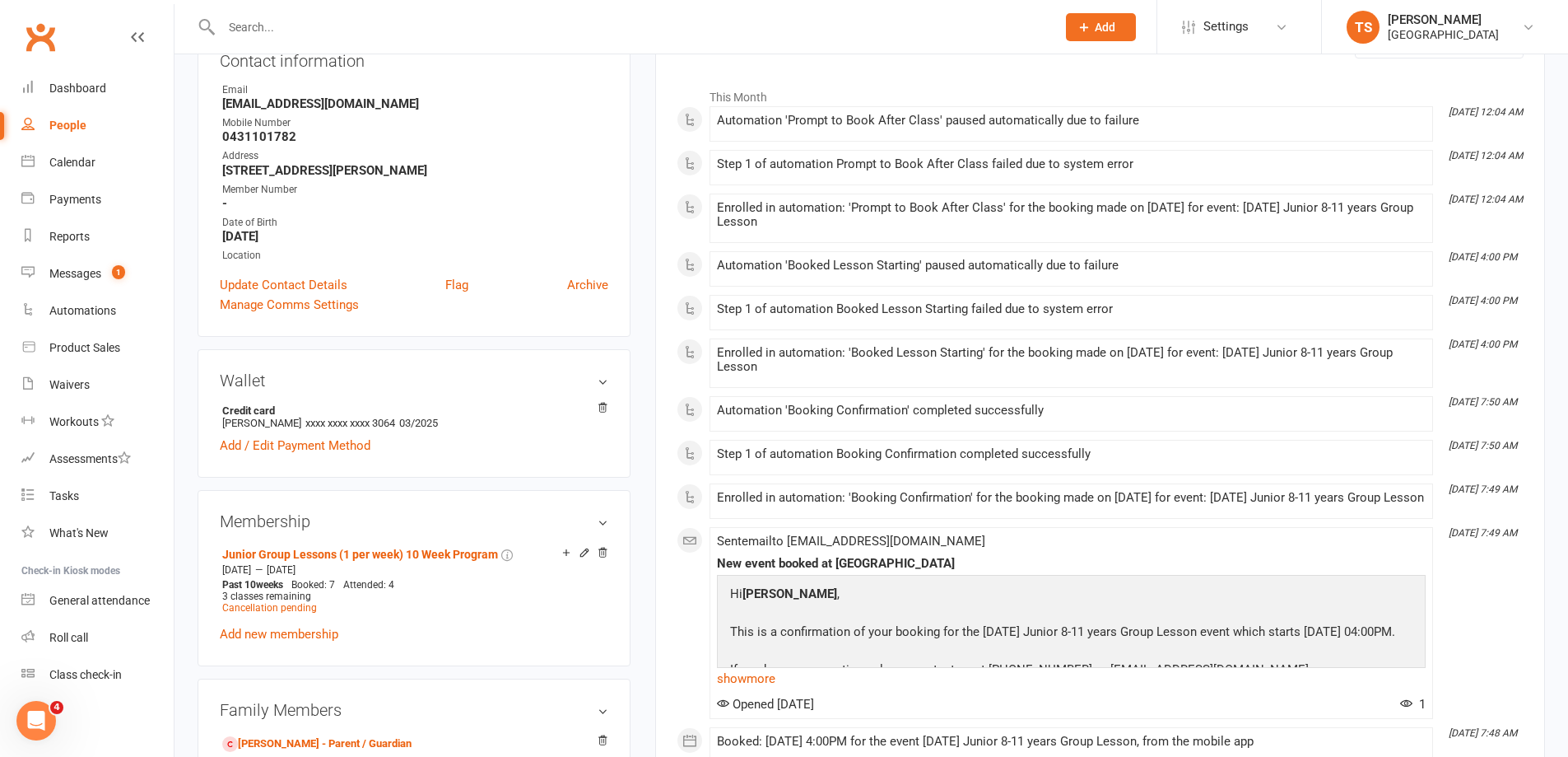
scroll to position [330, 0]
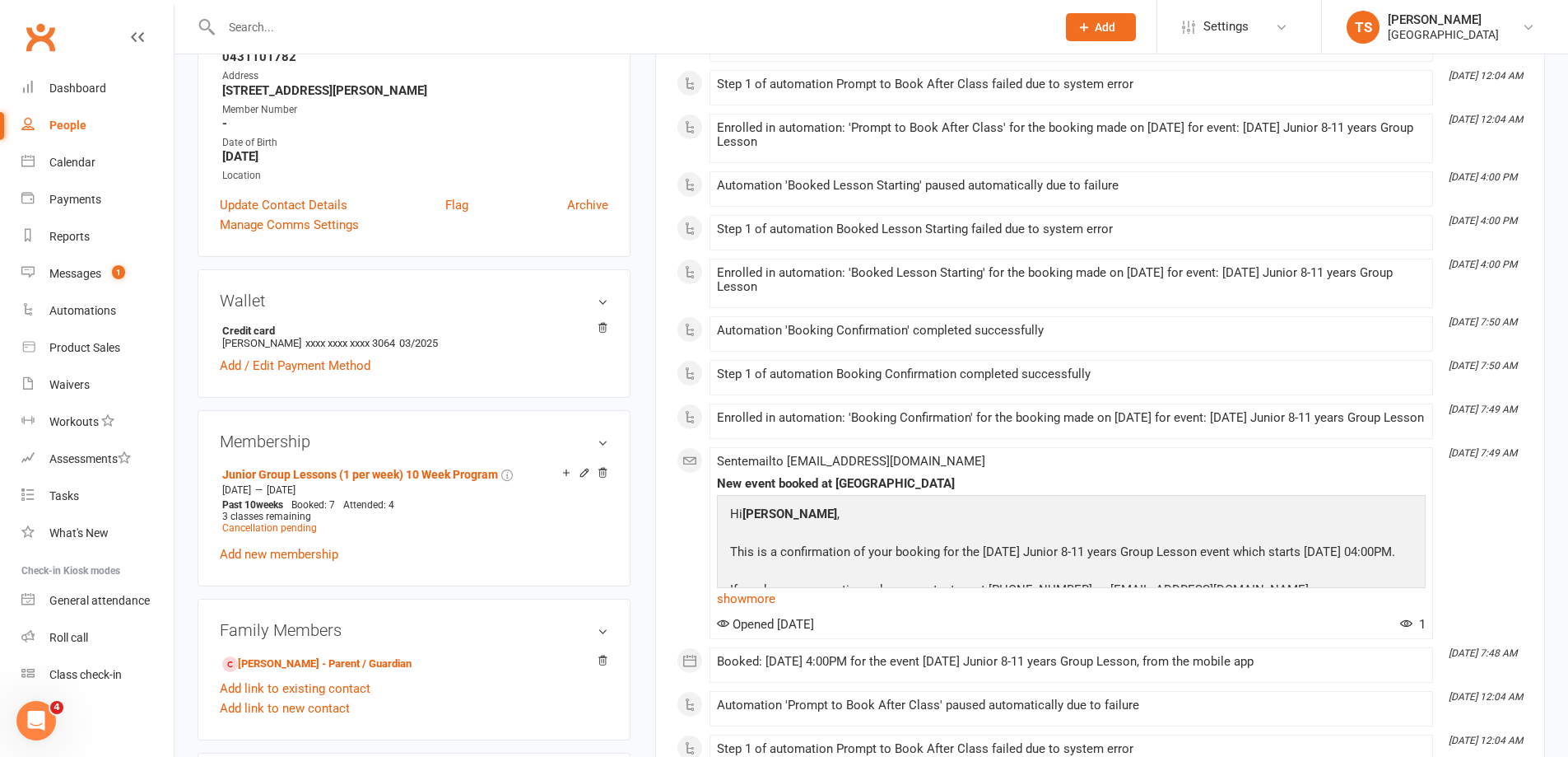
drag, startPoint x: 277, startPoint y: 30, endPoint x: 280, endPoint y: 22, distance: 8.5
click at [278, 26] on input "text" at bounding box center [630, 27] width 829 height 23
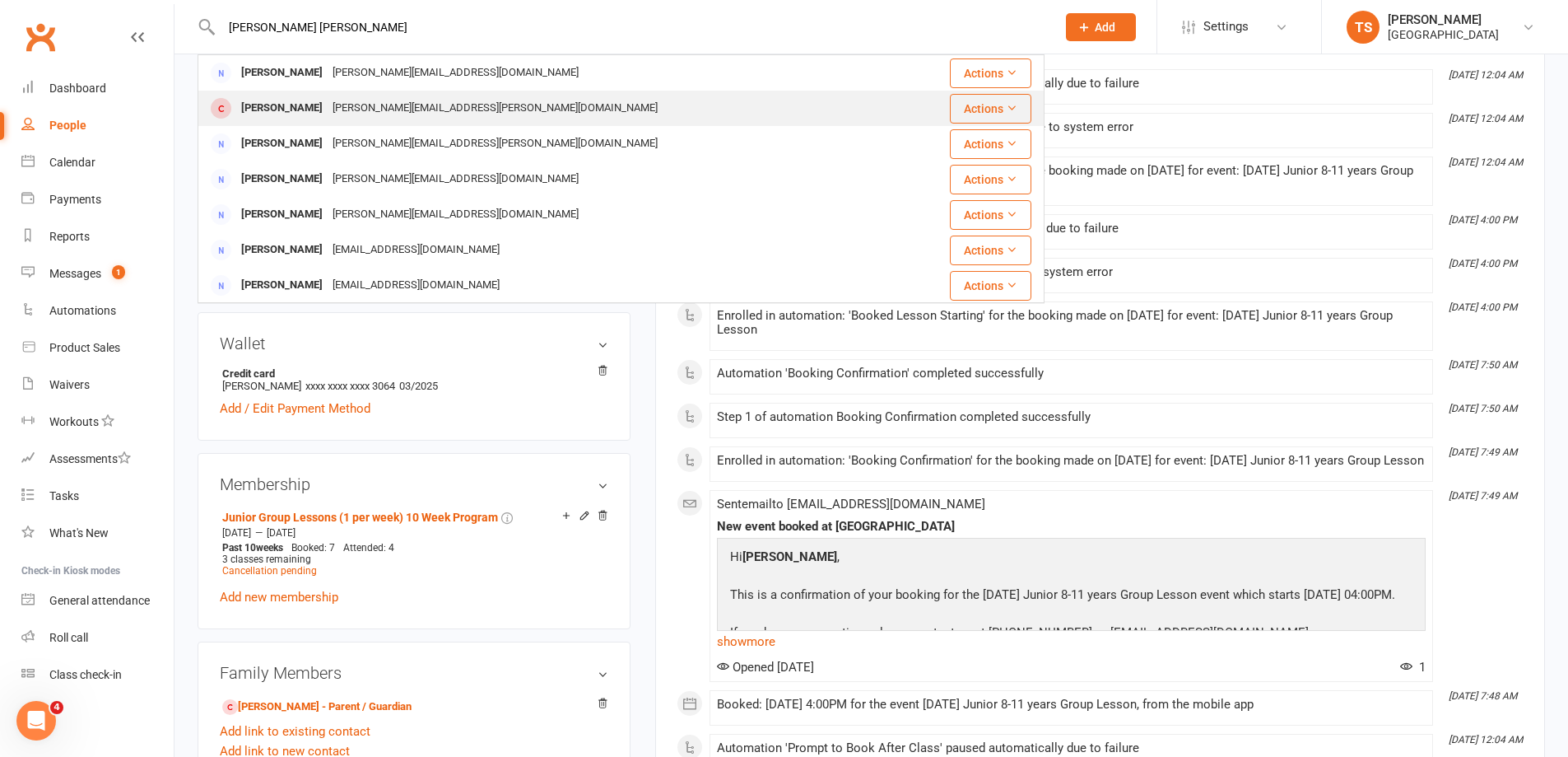
scroll to position [247, 0]
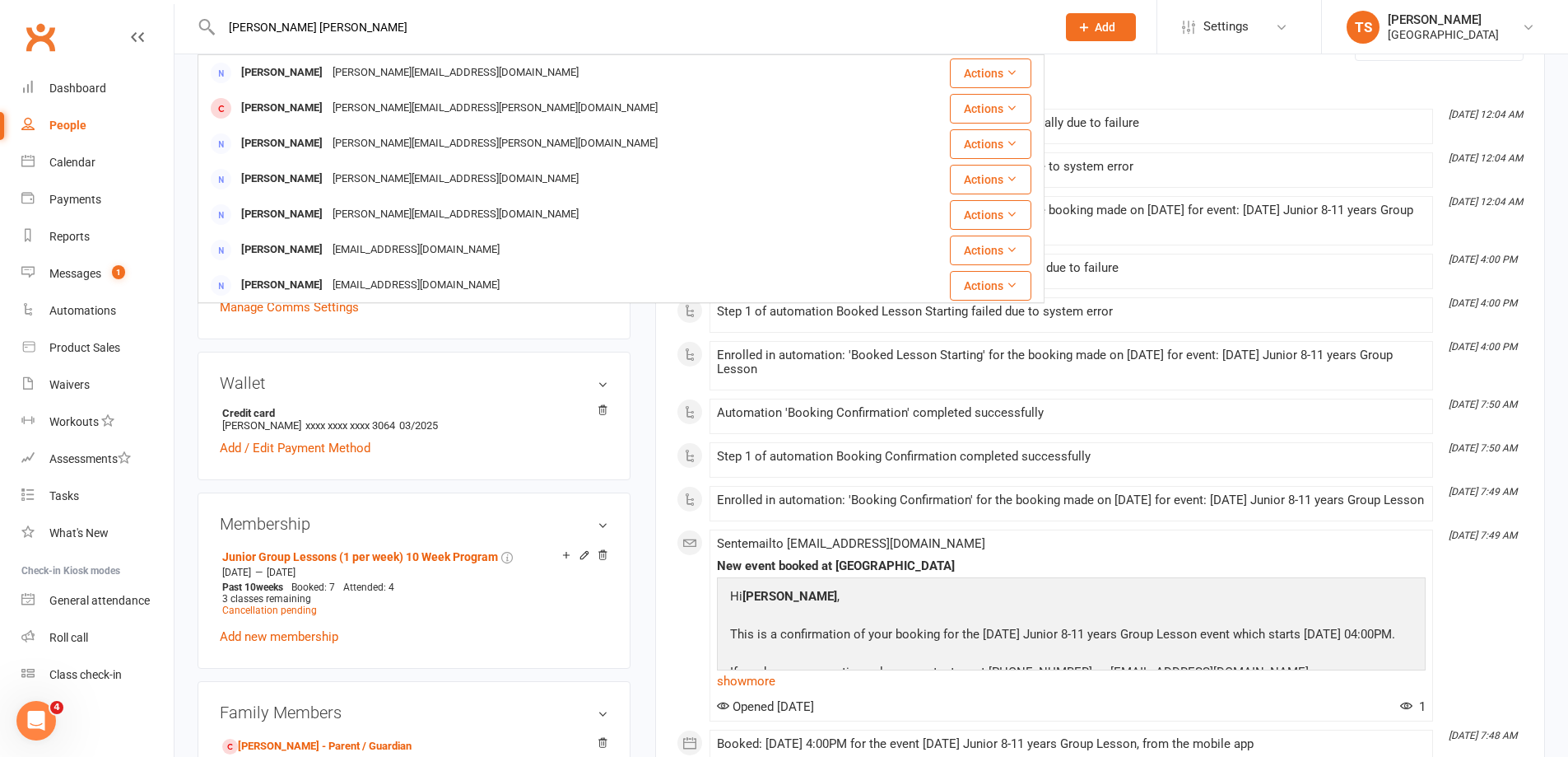
type input "[PERSON_NAME] [PERSON_NAME]"
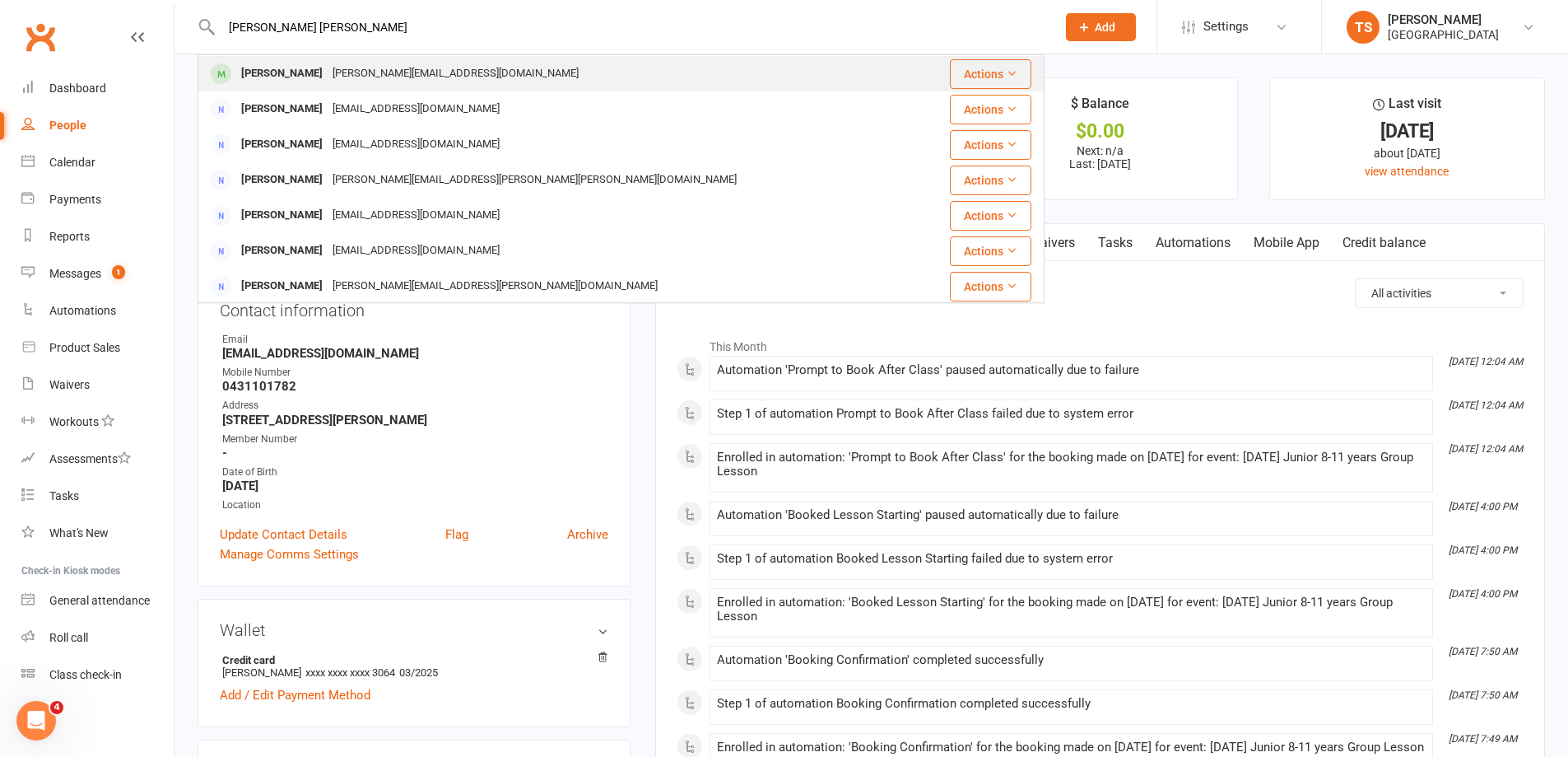
click at [262, 74] on div "[PERSON_NAME]" at bounding box center [282, 73] width 91 height 23
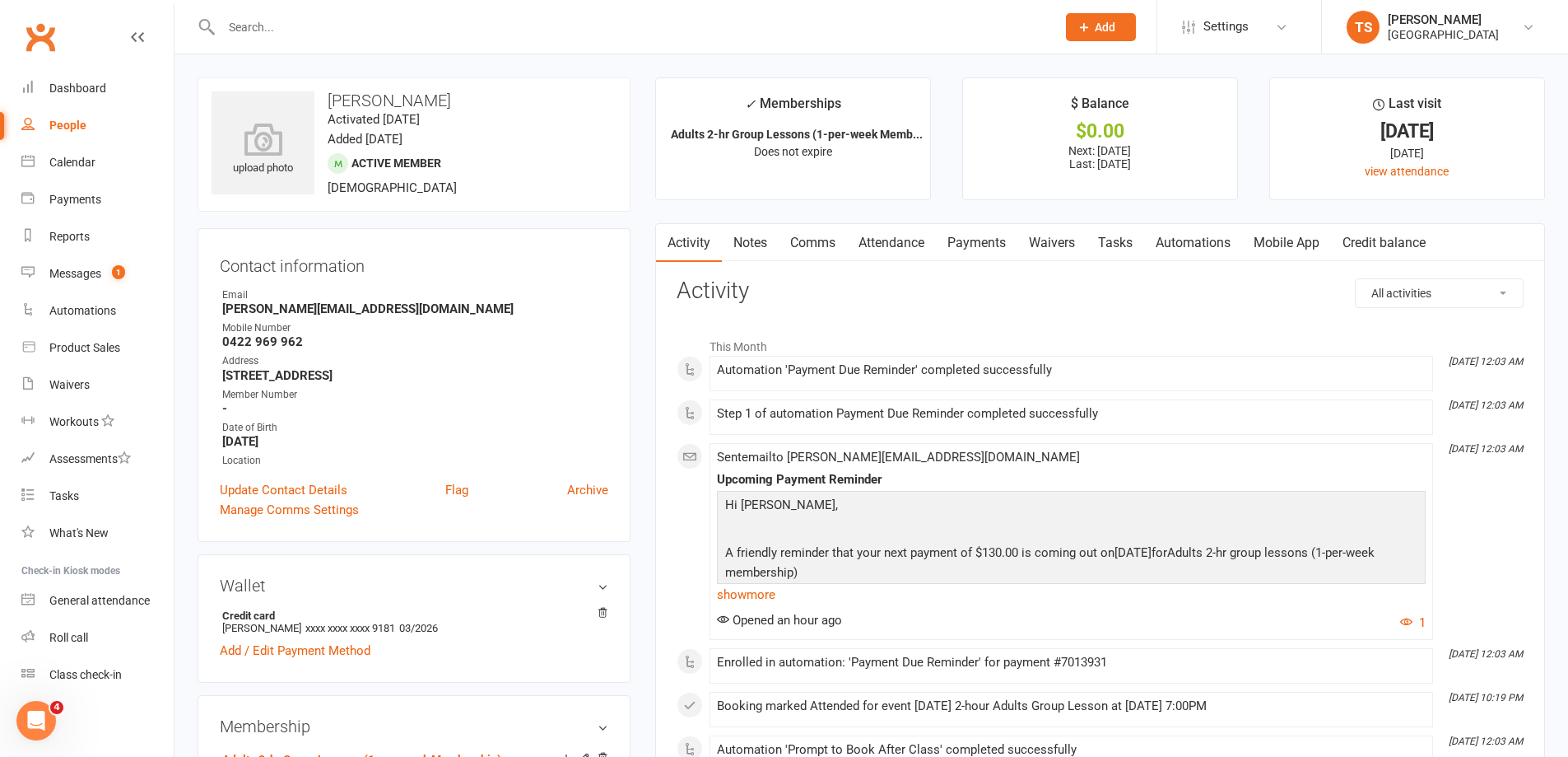
click at [963, 243] on link "Payments" at bounding box center [976, 243] width 81 height 38
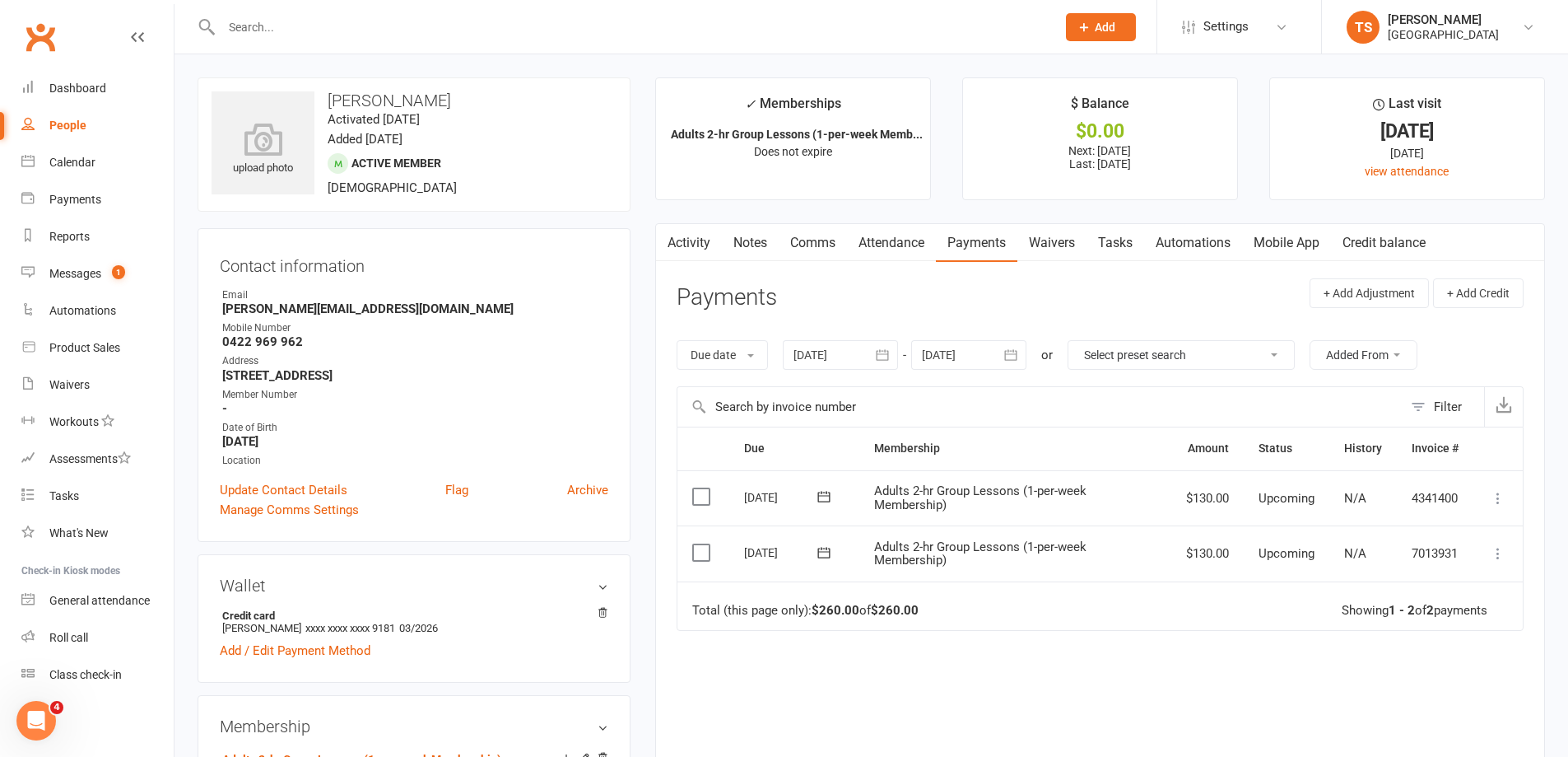
click at [834, 358] on div at bounding box center [840, 355] width 115 height 29
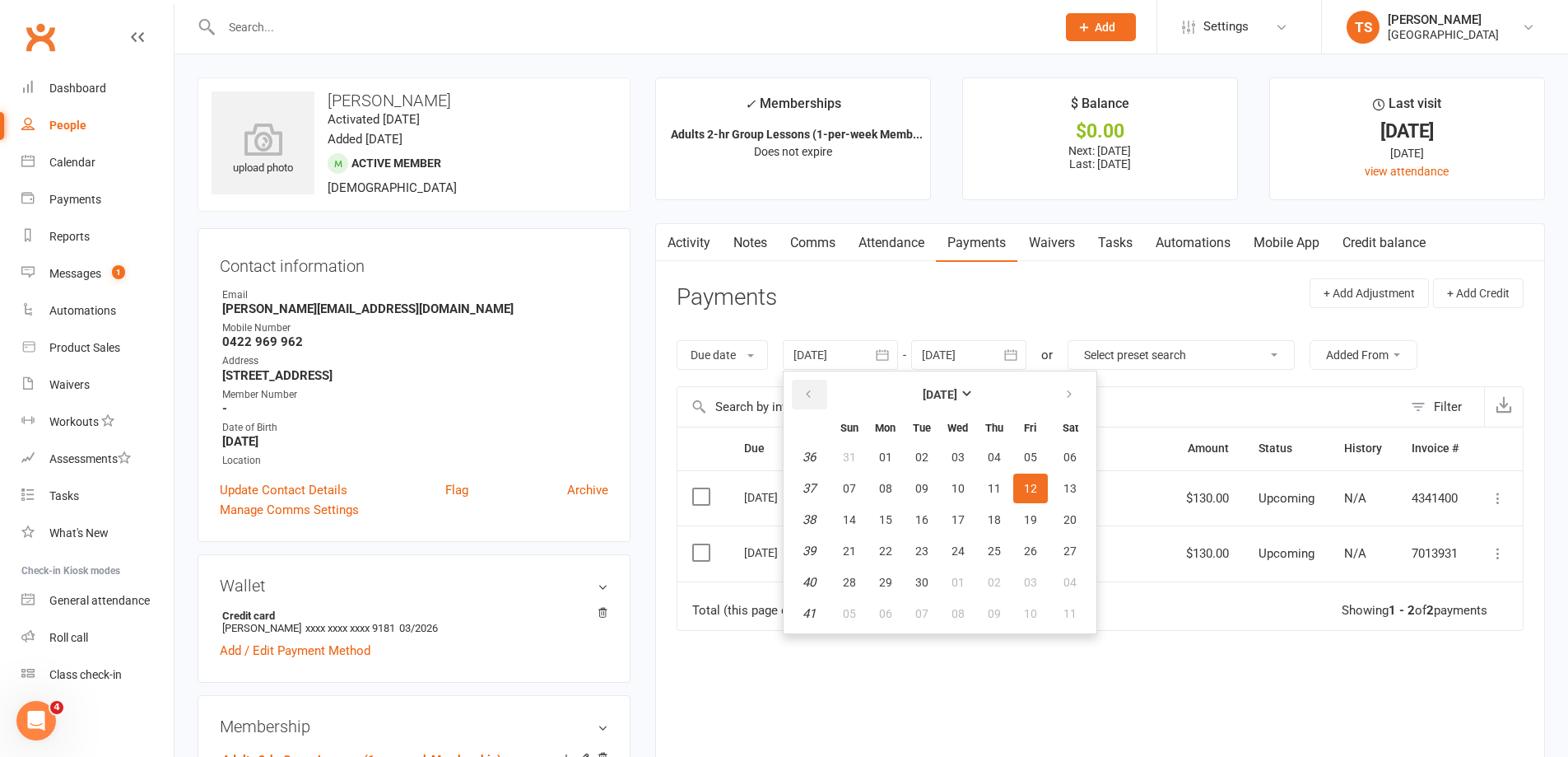
click at [805, 390] on icon "button" at bounding box center [809, 393] width 12 height 13
click at [856, 482] on span "06" at bounding box center [849, 487] width 13 height 13
type input "[DATE]"
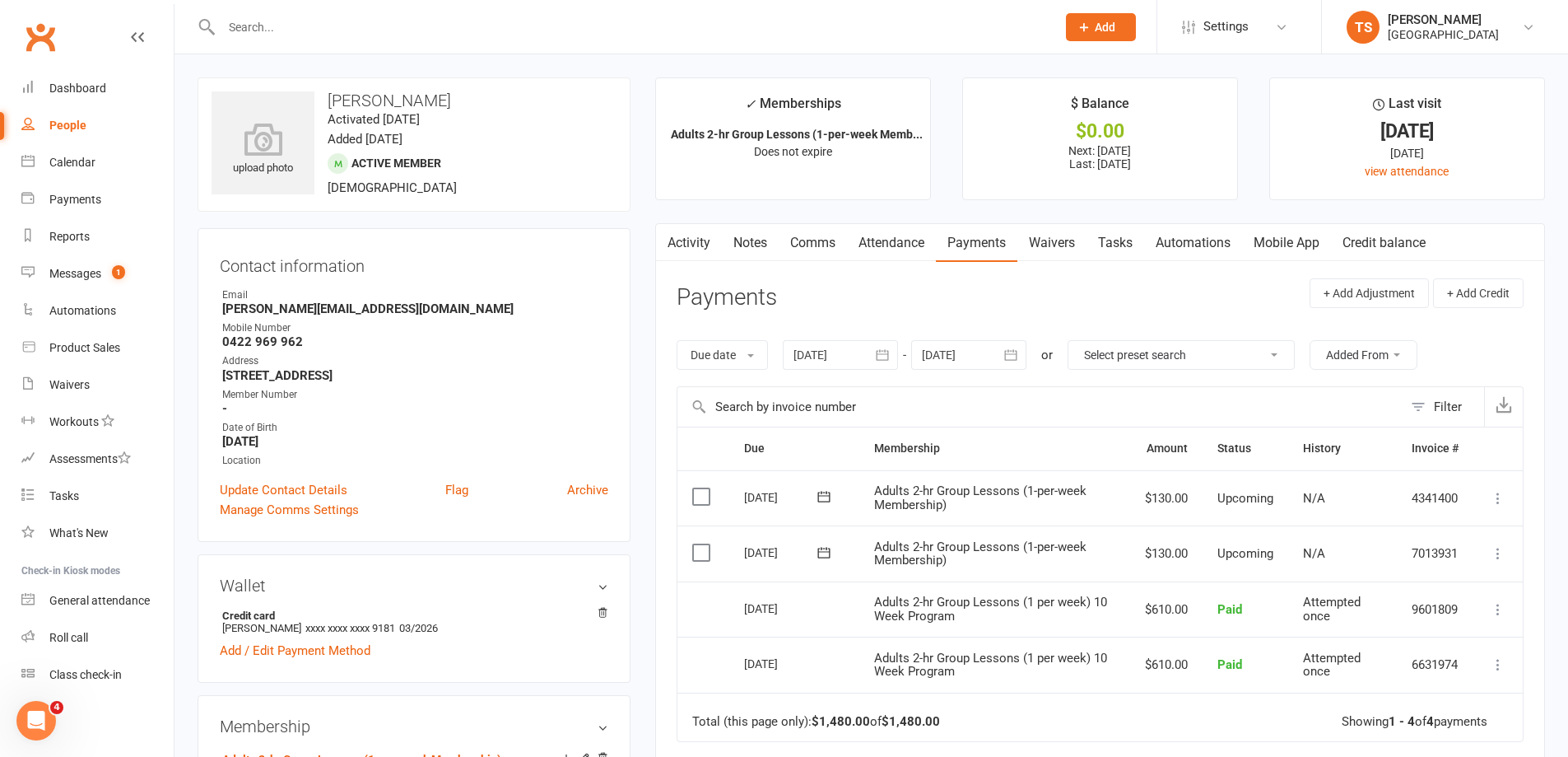
drag, startPoint x: 877, startPoint y: 237, endPoint x: 875, endPoint y: 247, distance: 10.2
click at [877, 241] on link "Attendance" at bounding box center [891, 243] width 89 height 38
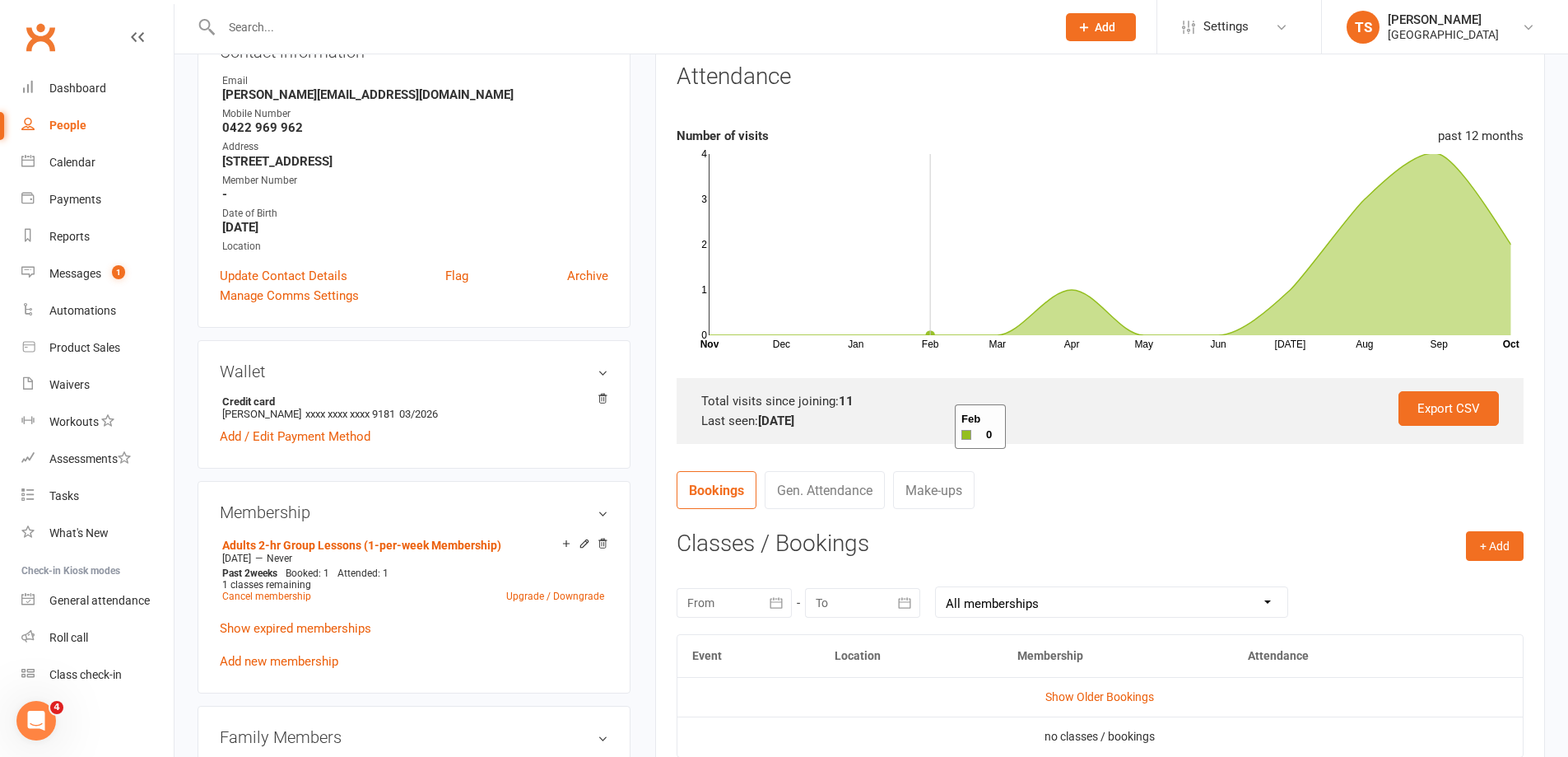
scroll to position [330, 0]
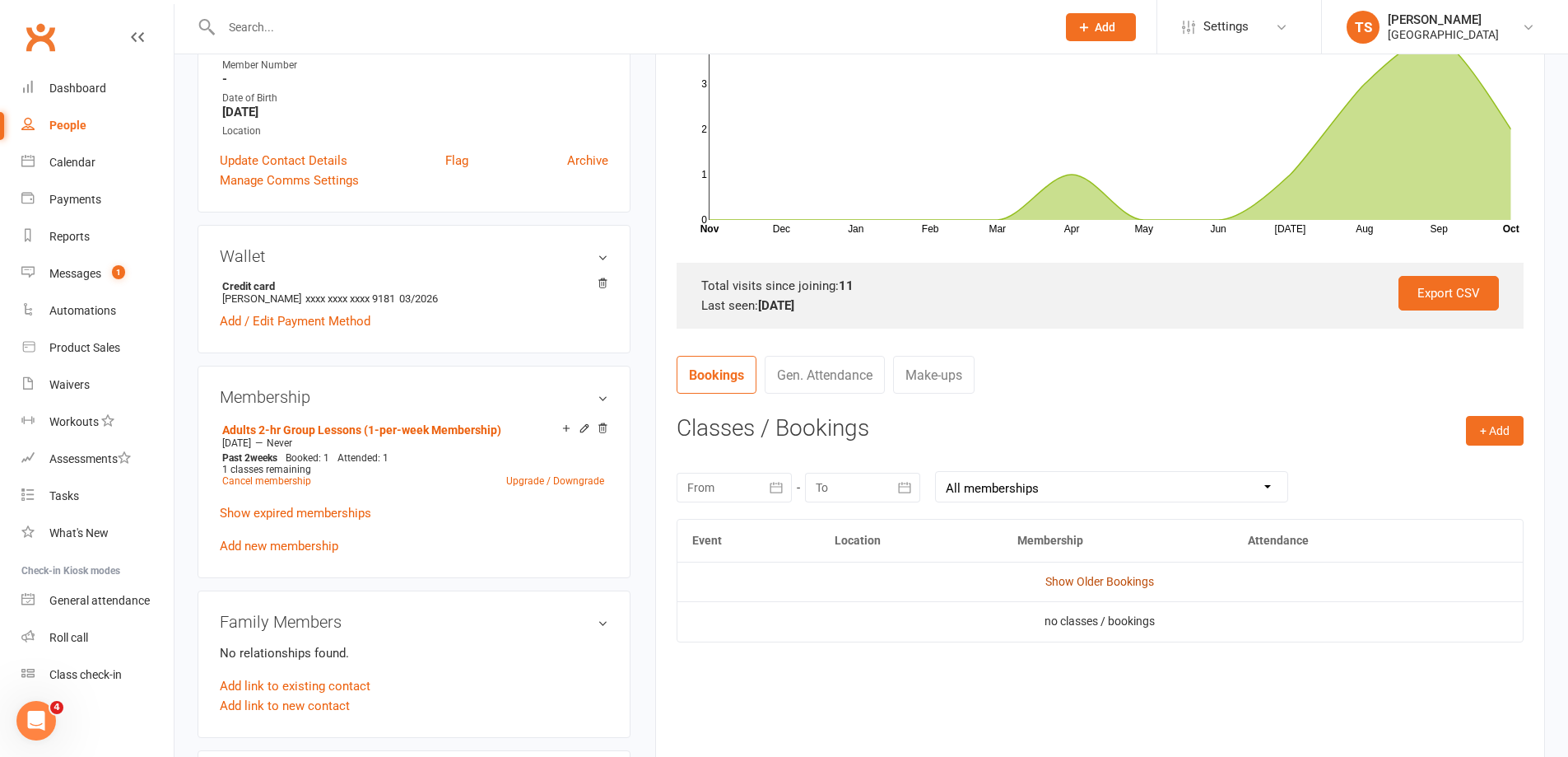
click at [1078, 585] on link "Show Older Bookings" at bounding box center [1099, 580] width 109 height 13
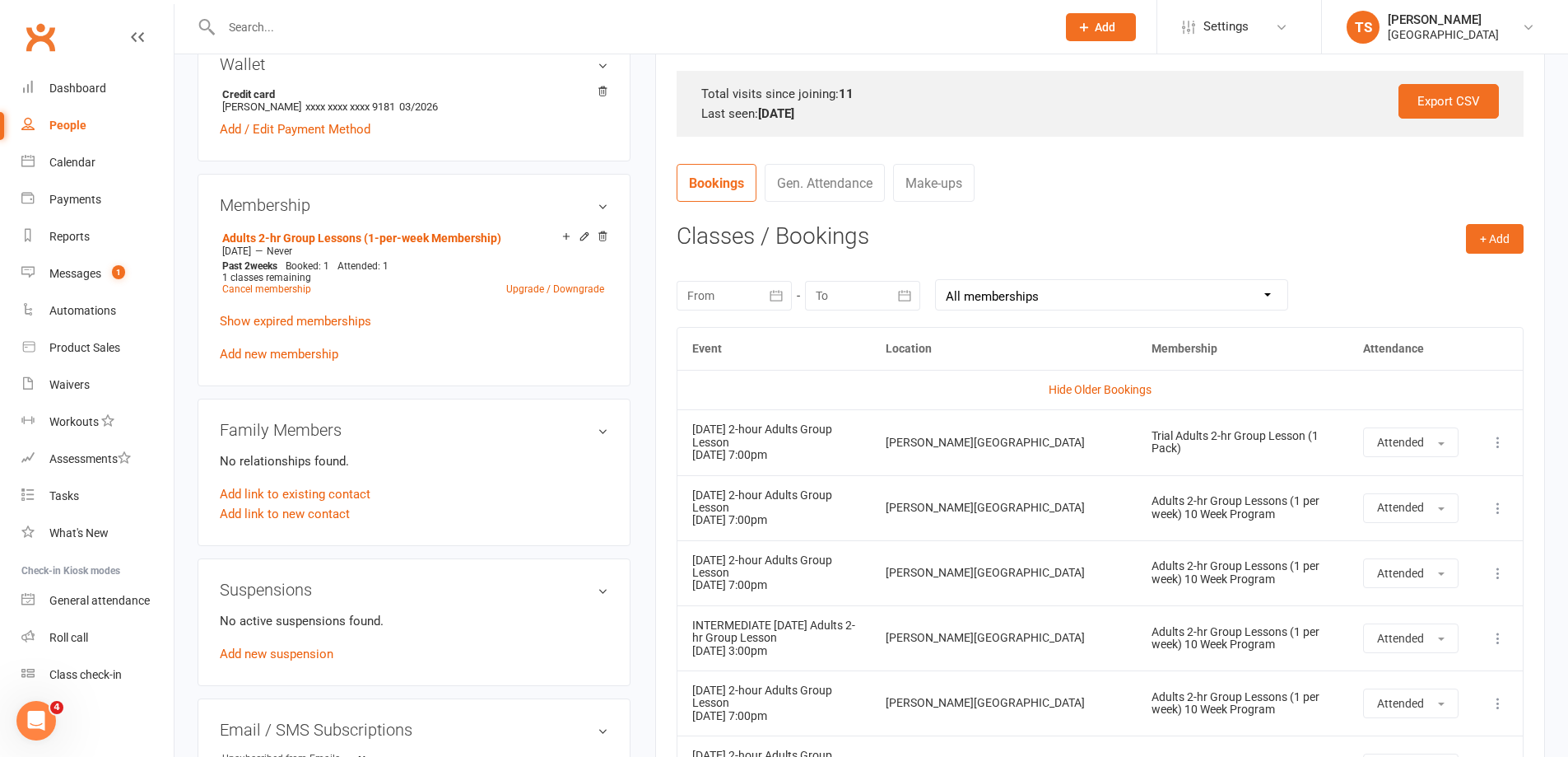
scroll to position [509, 0]
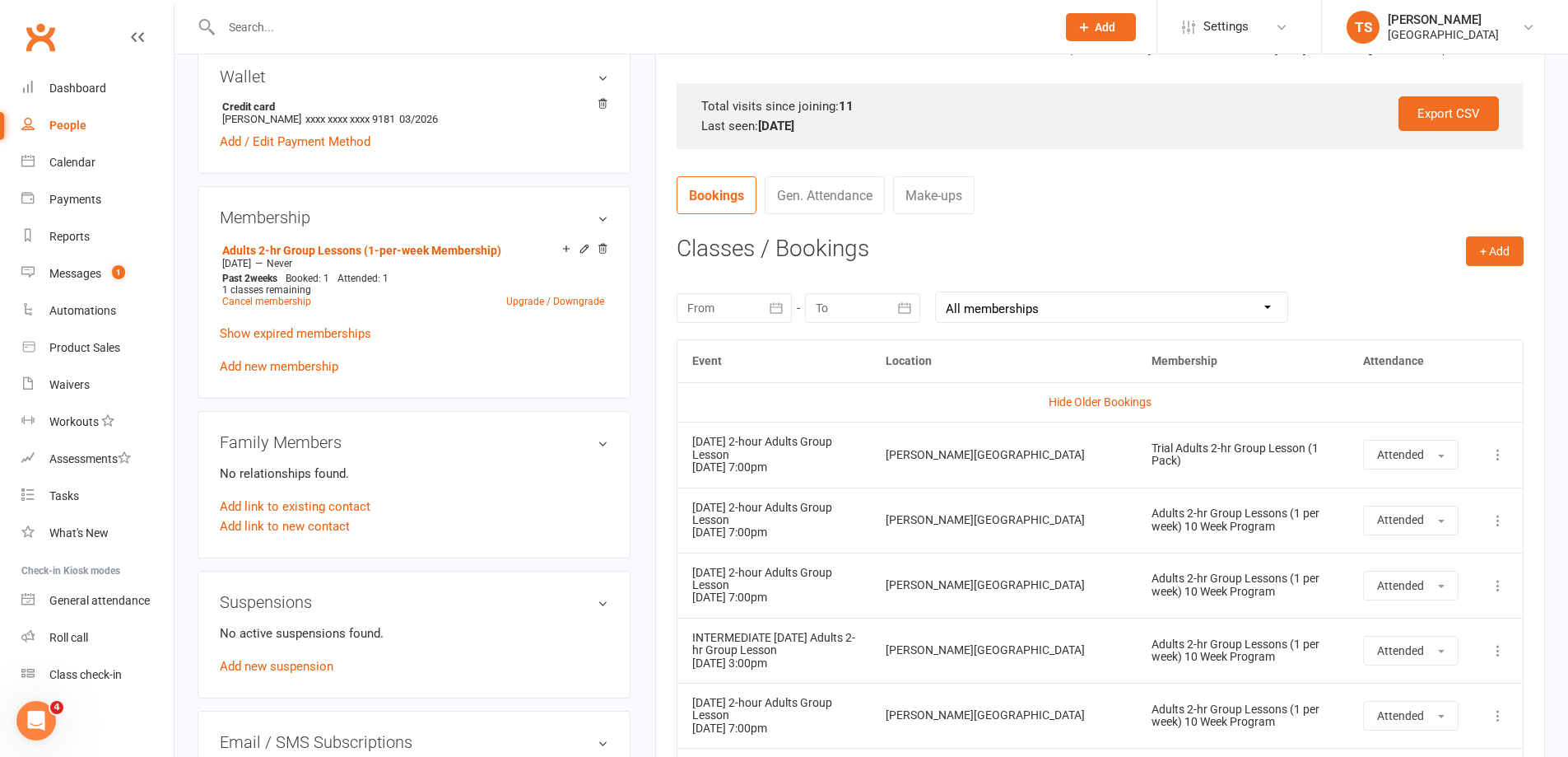
click at [259, 23] on input "text" at bounding box center [630, 27] width 829 height 23
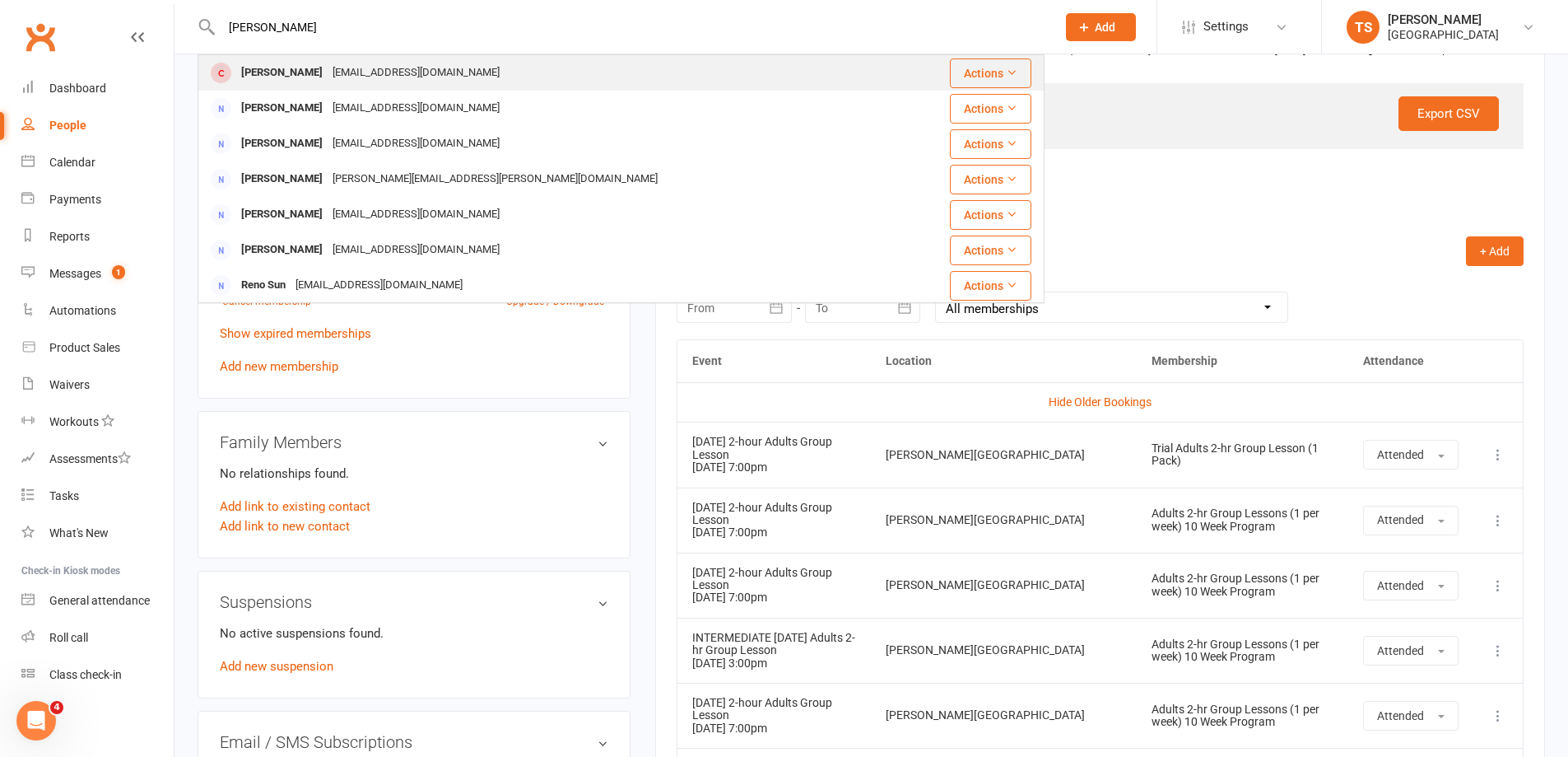
type input "[PERSON_NAME]"
click at [295, 75] on div "[PERSON_NAME]" at bounding box center [282, 72] width 91 height 23
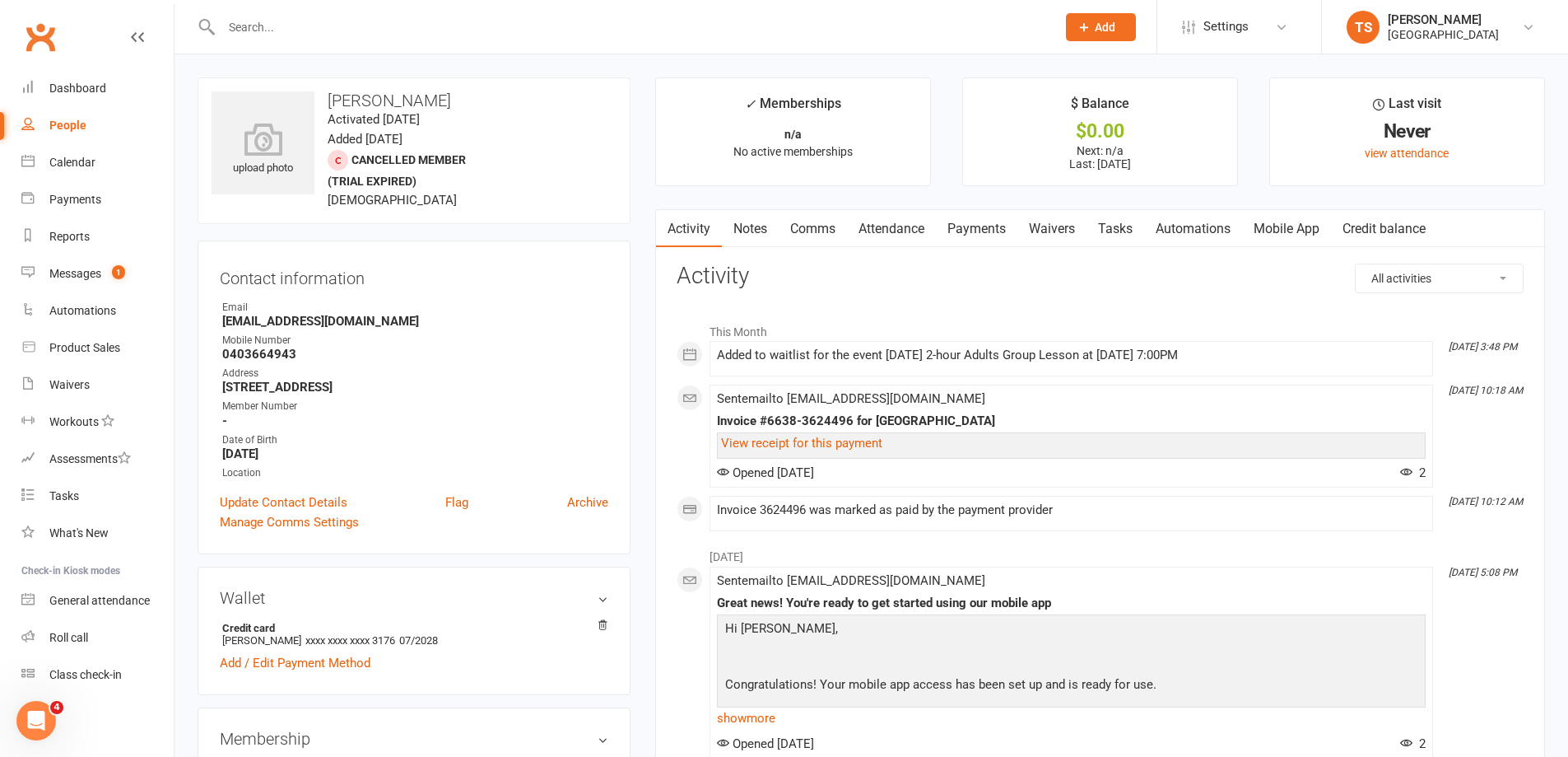
click at [963, 226] on link "Payments" at bounding box center [976, 229] width 81 height 38
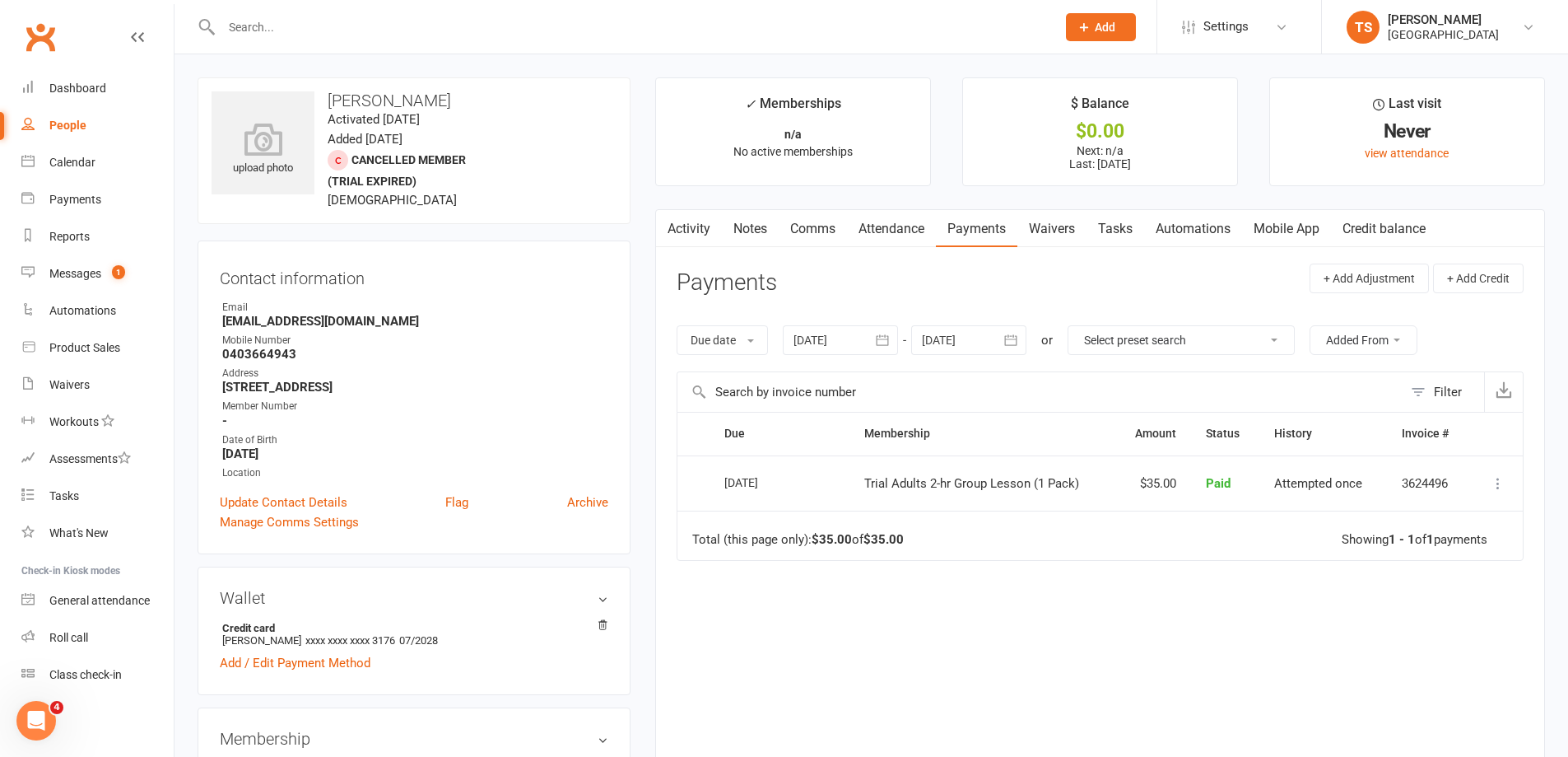
drag, startPoint x: 896, startPoint y: 217, endPoint x: 902, endPoint y: 235, distance: 19.0
click at [894, 220] on link "Attendance" at bounding box center [891, 229] width 89 height 38
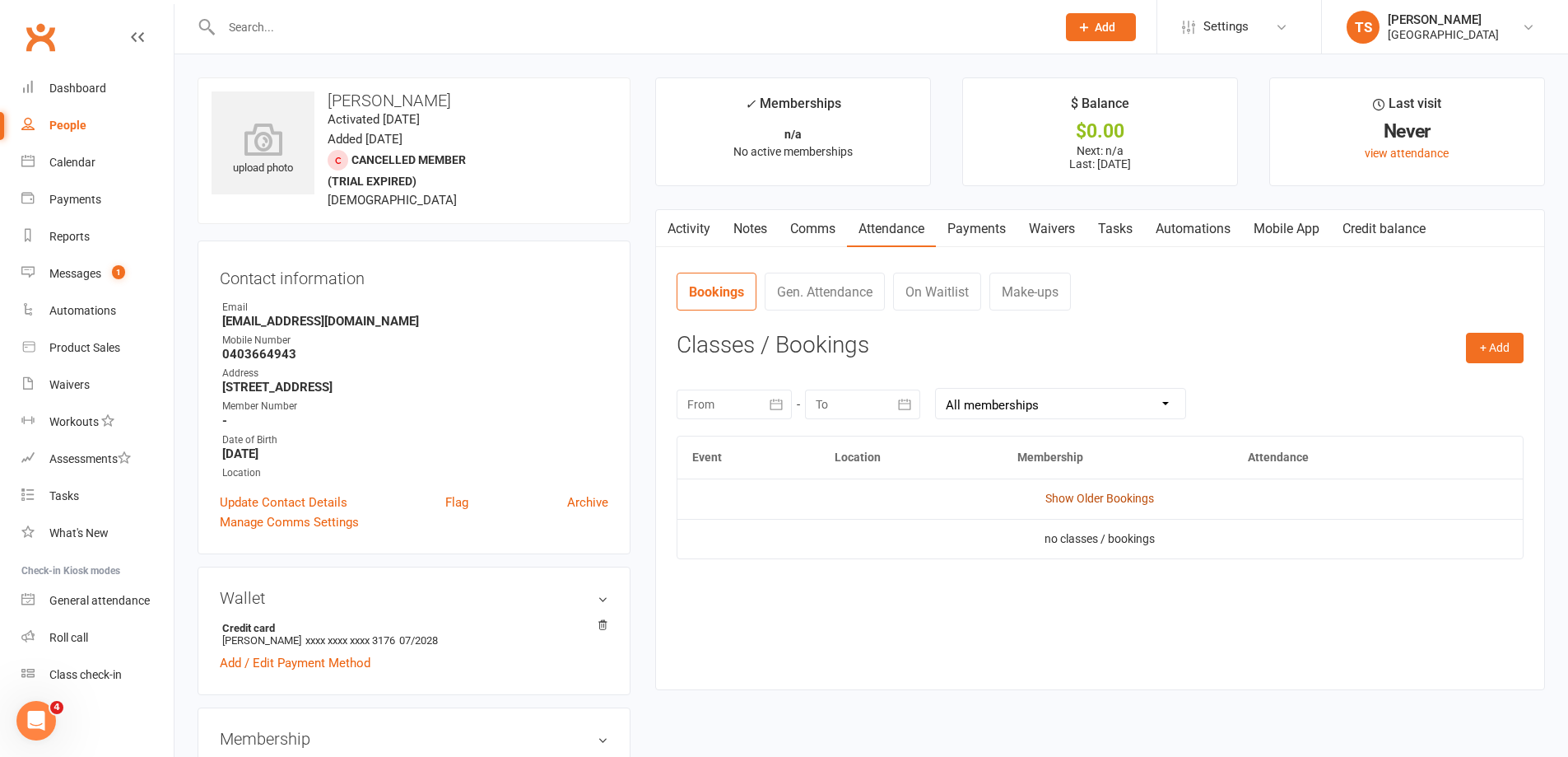
click at [1080, 496] on link "Show Older Bookings" at bounding box center [1099, 497] width 109 height 13
click at [77, 164] on div "Calendar" at bounding box center [72, 161] width 46 height 13
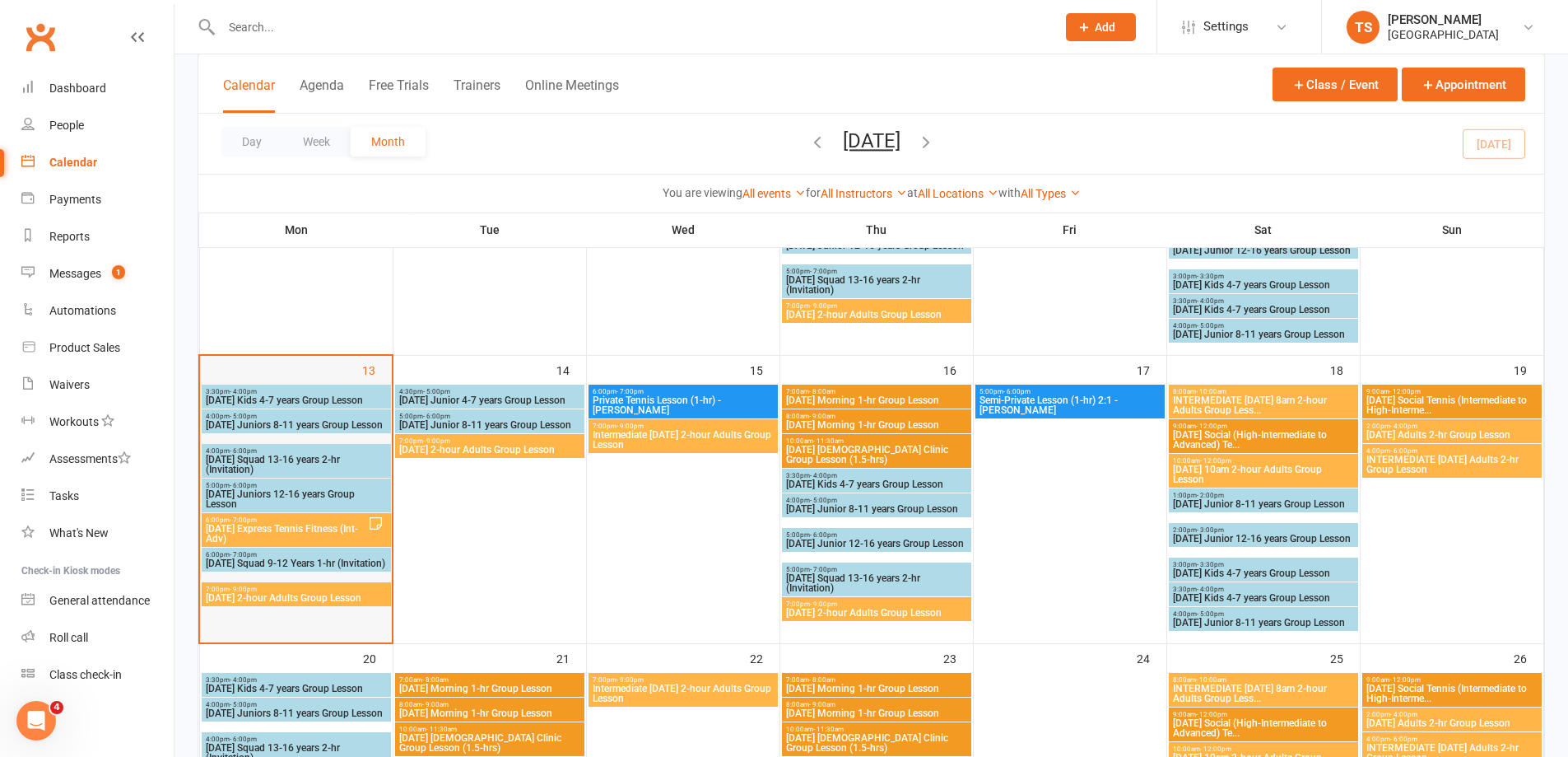
scroll to position [576, 0]
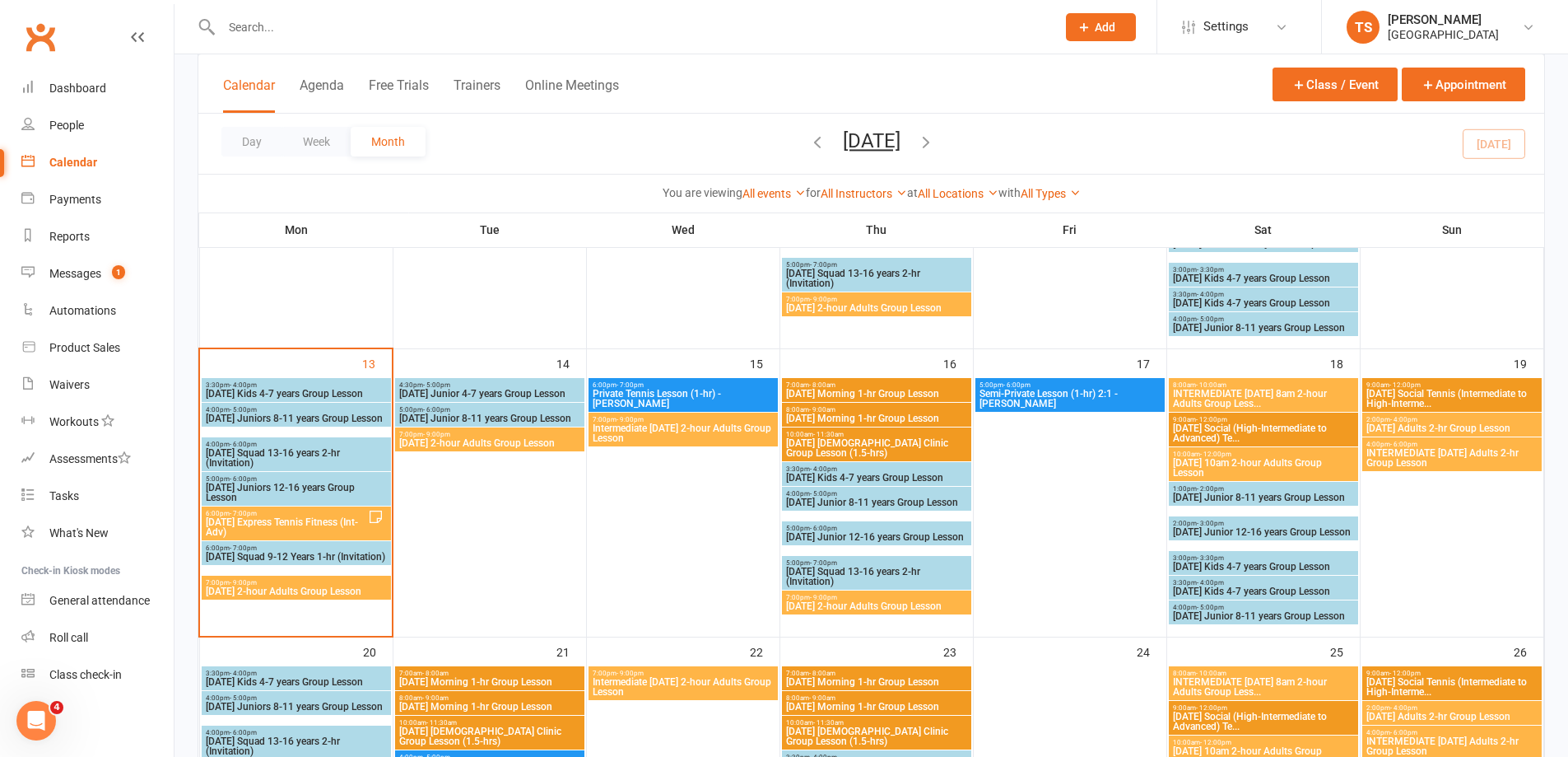
click at [260, 582] on span "7:00pm - 9:00pm" at bounding box center [296, 583] width 183 height 8
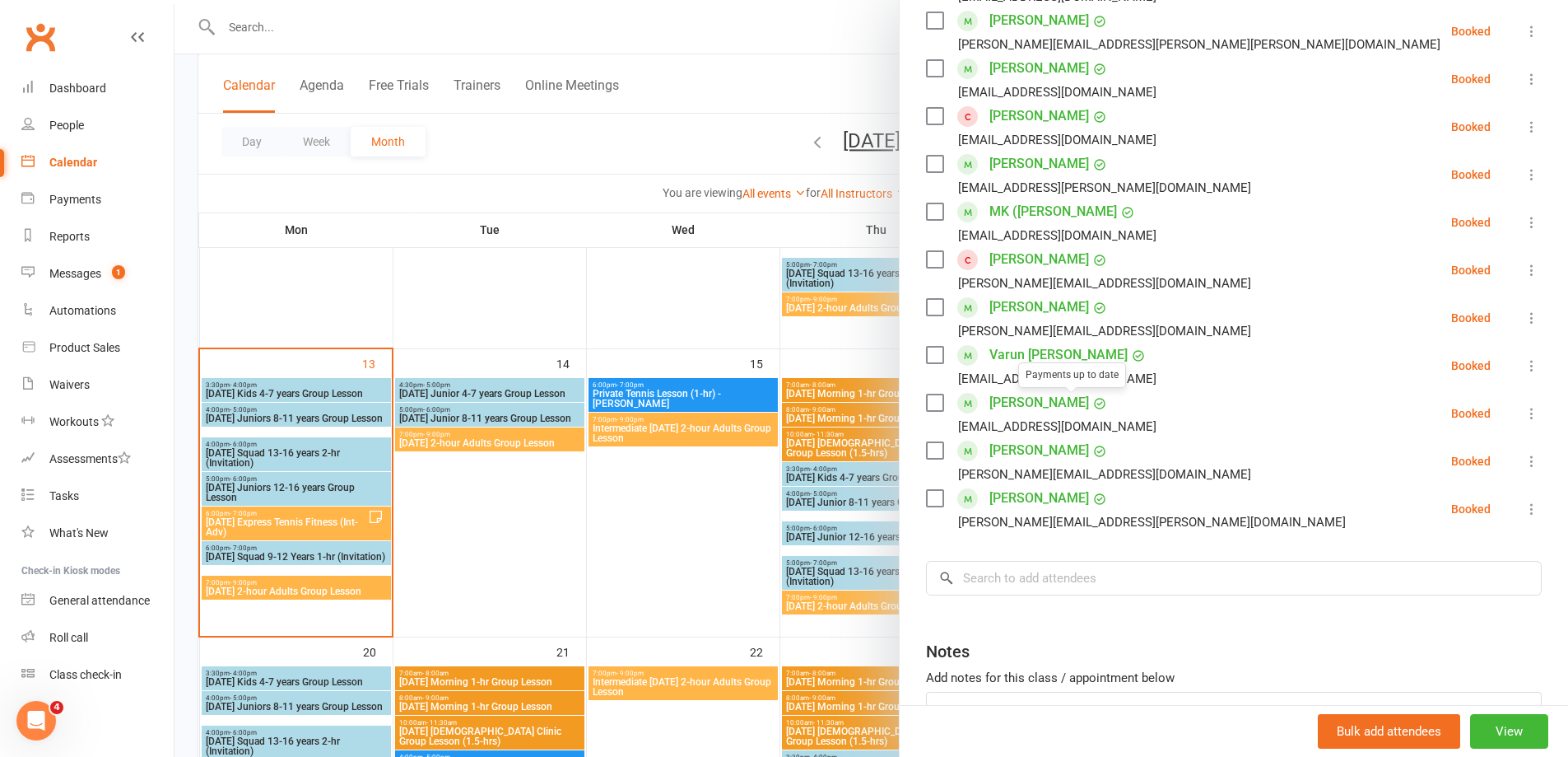
scroll to position [494, 0]
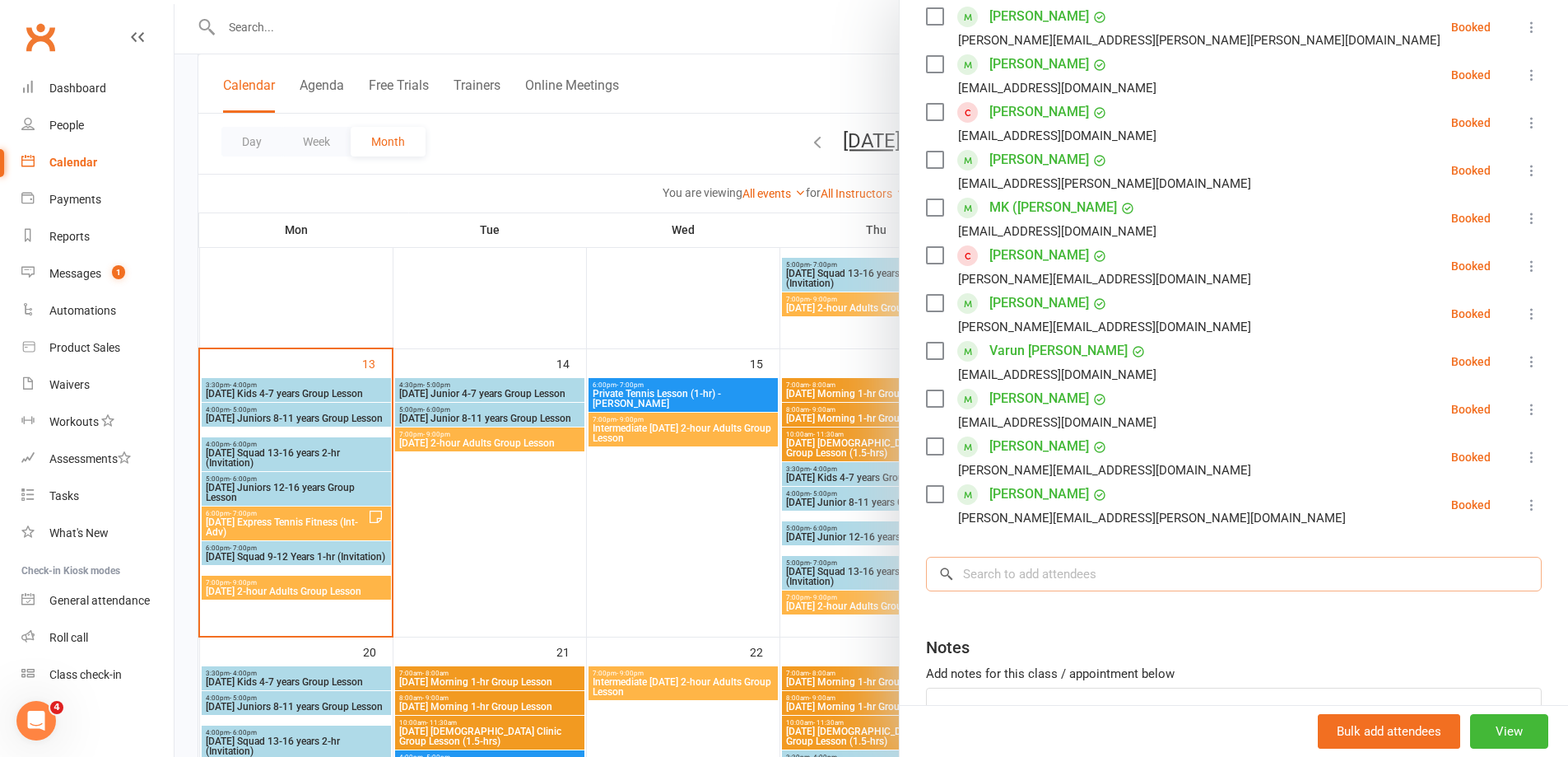
click at [999, 564] on input "search" at bounding box center [1234, 573] width 616 height 34
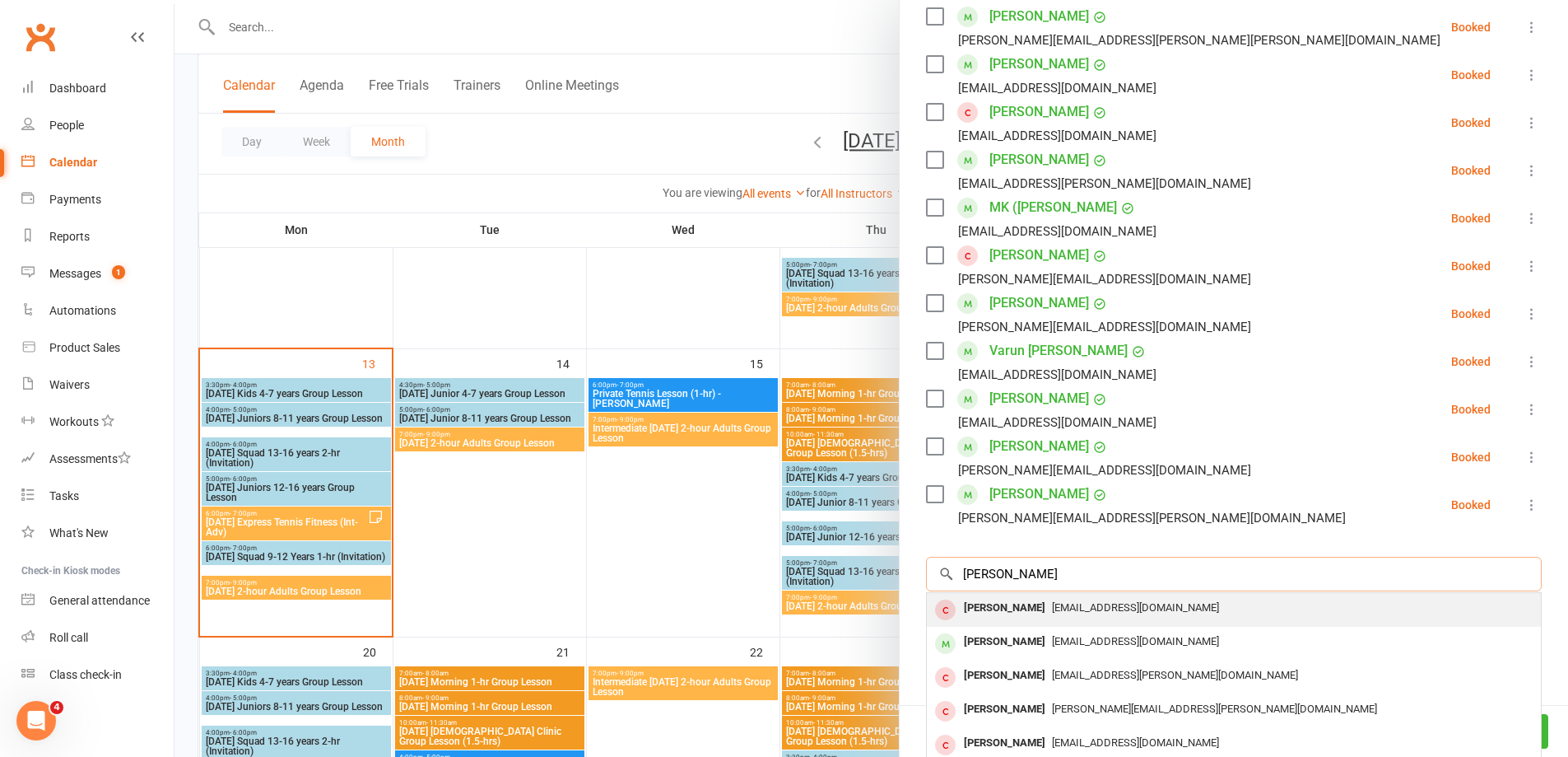
type input "[PERSON_NAME]"
click at [996, 609] on div "[PERSON_NAME]" at bounding box center [1005, 607] width 95 height 23
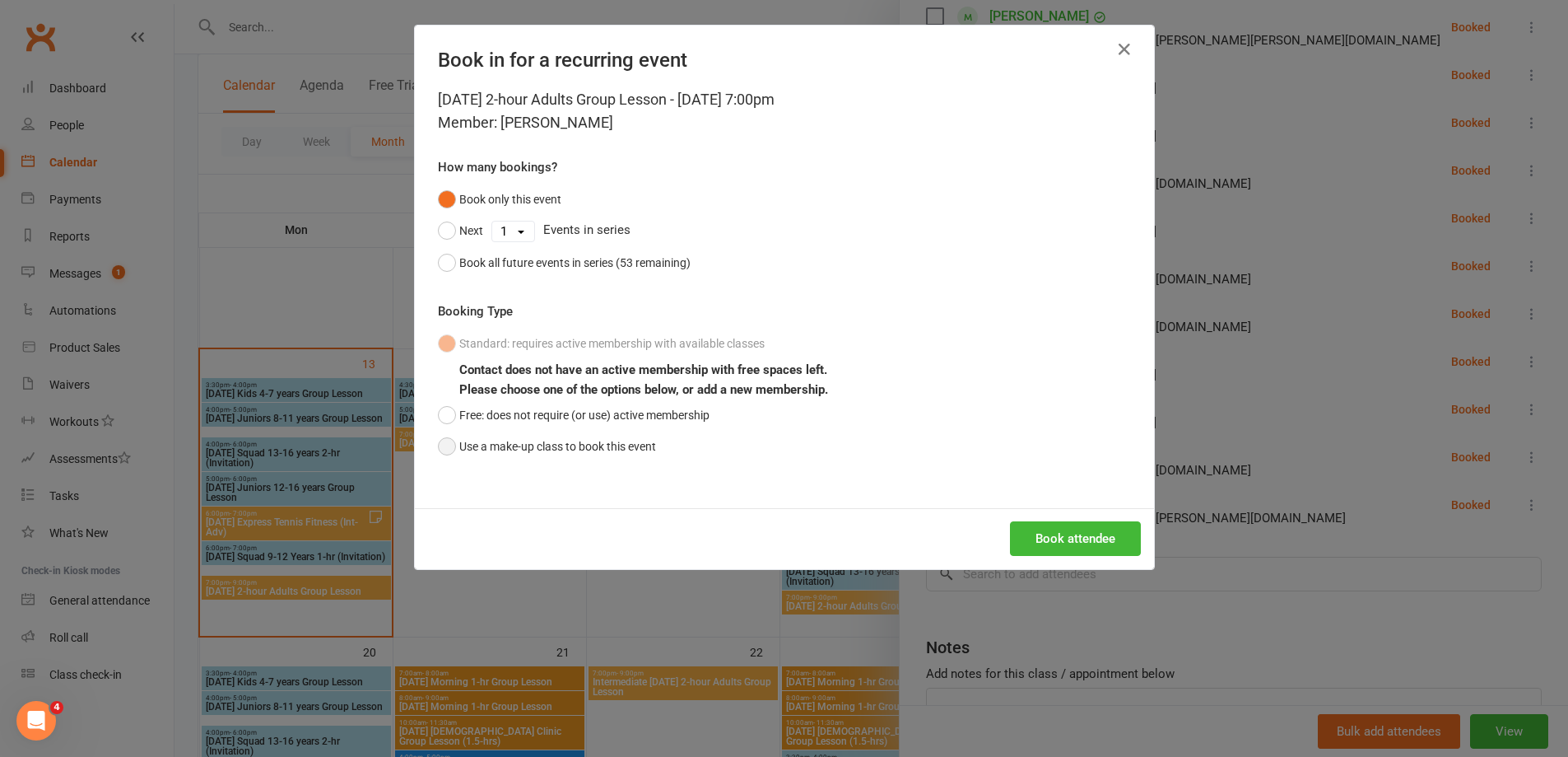
click at [445, 444] on button "Use a make-up class to book this event" at bounding box center [547, 446] width 218 height 31
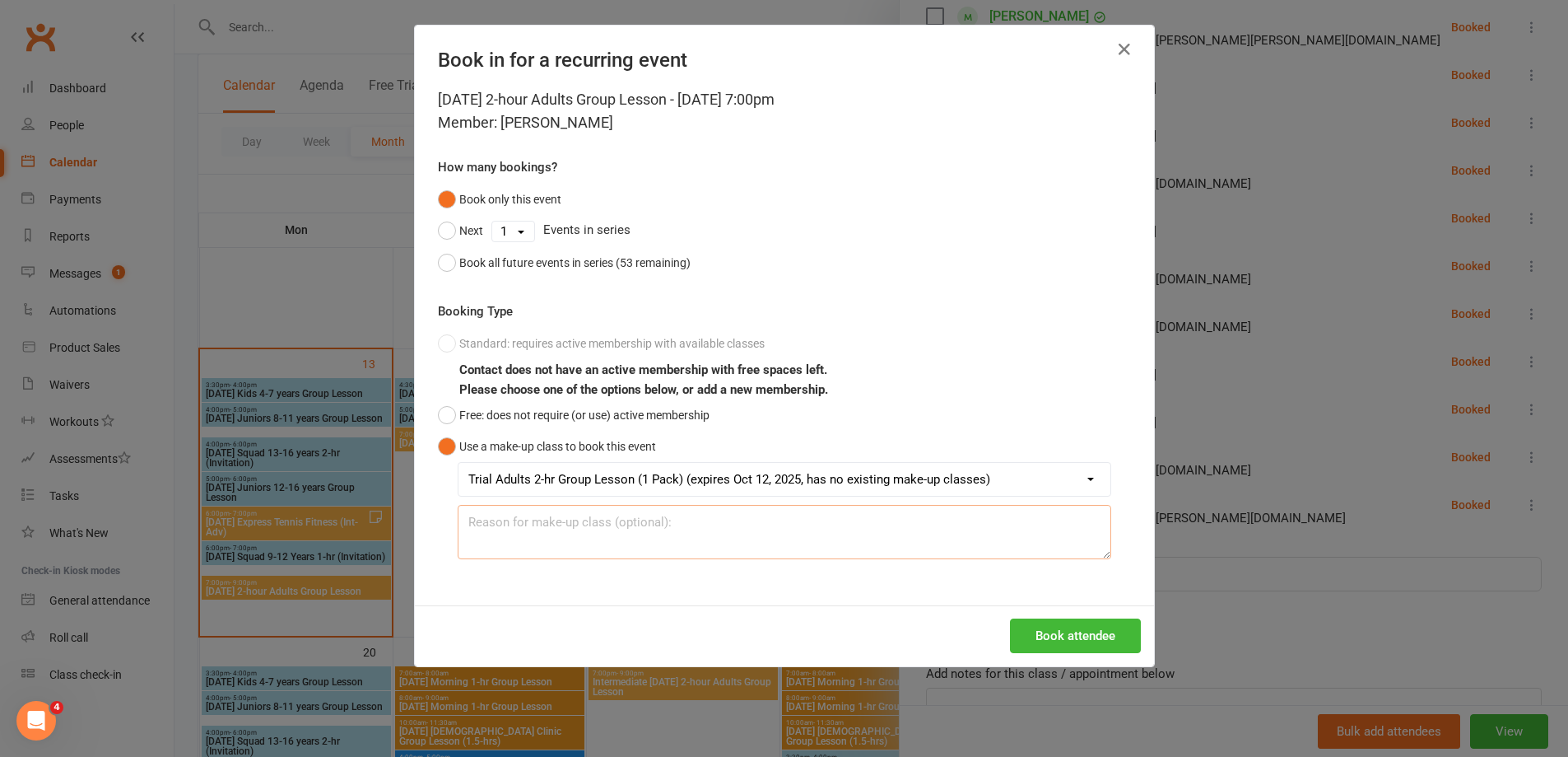
click at [479, 532] on textarea at bounding box center [784, 532] width 653 height 55
type textarea "Sept payment for Trial"
click at [1091, 639] on button "Book attendee" at bounding box center [1076, 635] width 131 height 34
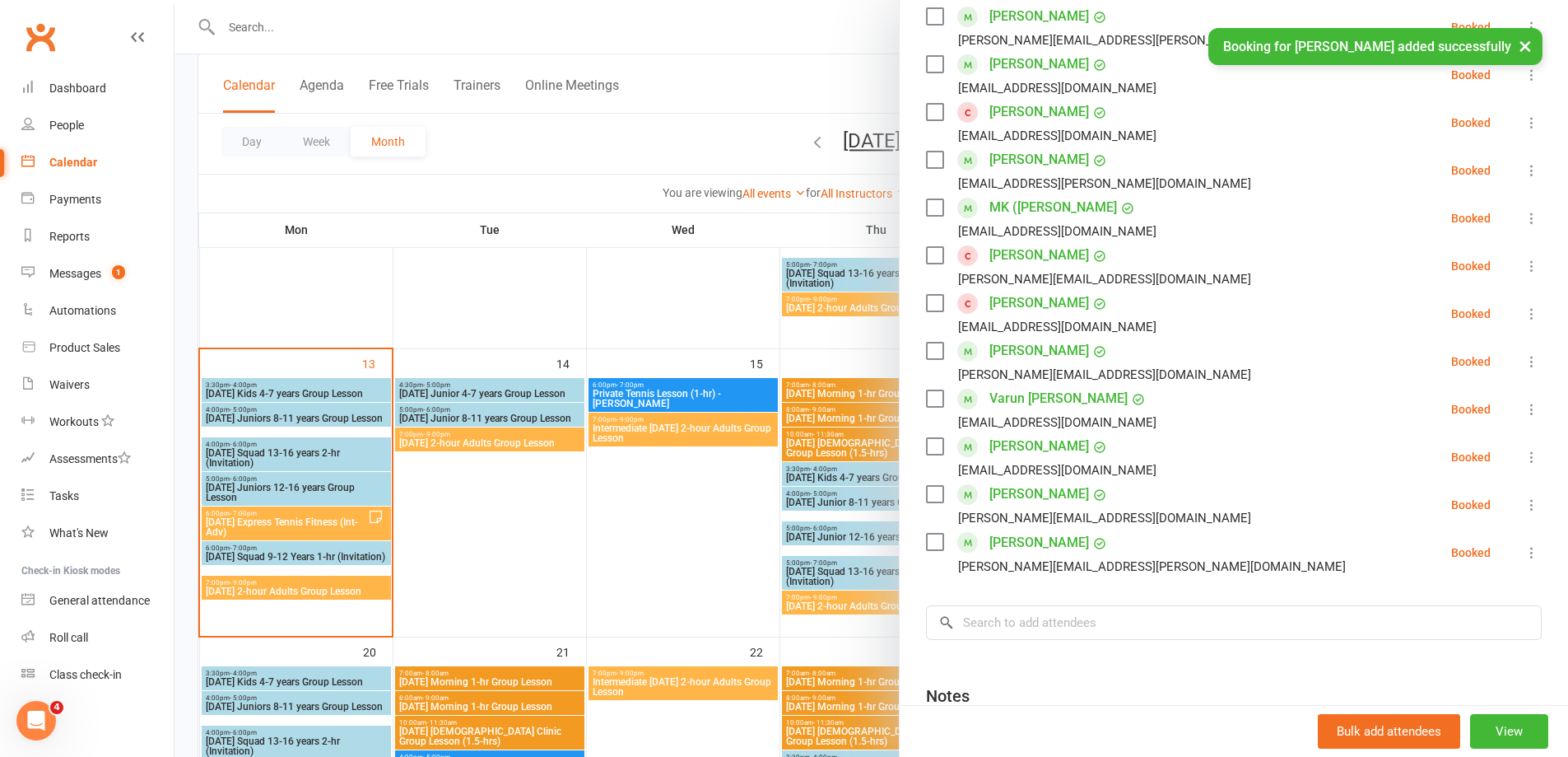
click at [1042, 304] on link "[PERSON_NAME]" at bounding box center [1040, 302] width 100 height 26
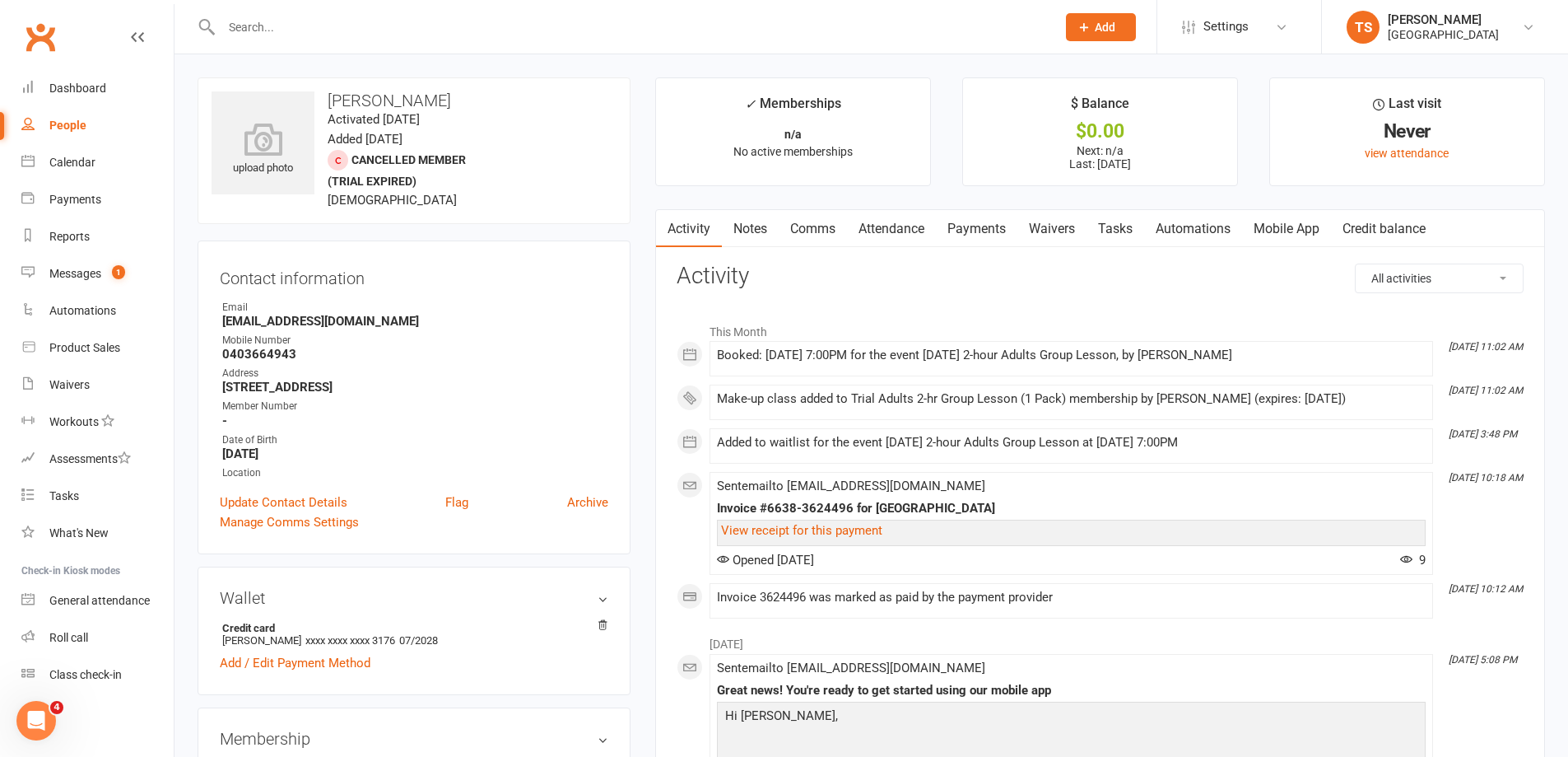
click at [1059, 225] on link "Waivers" at bounding box center [1052, 229] width 69 height 38
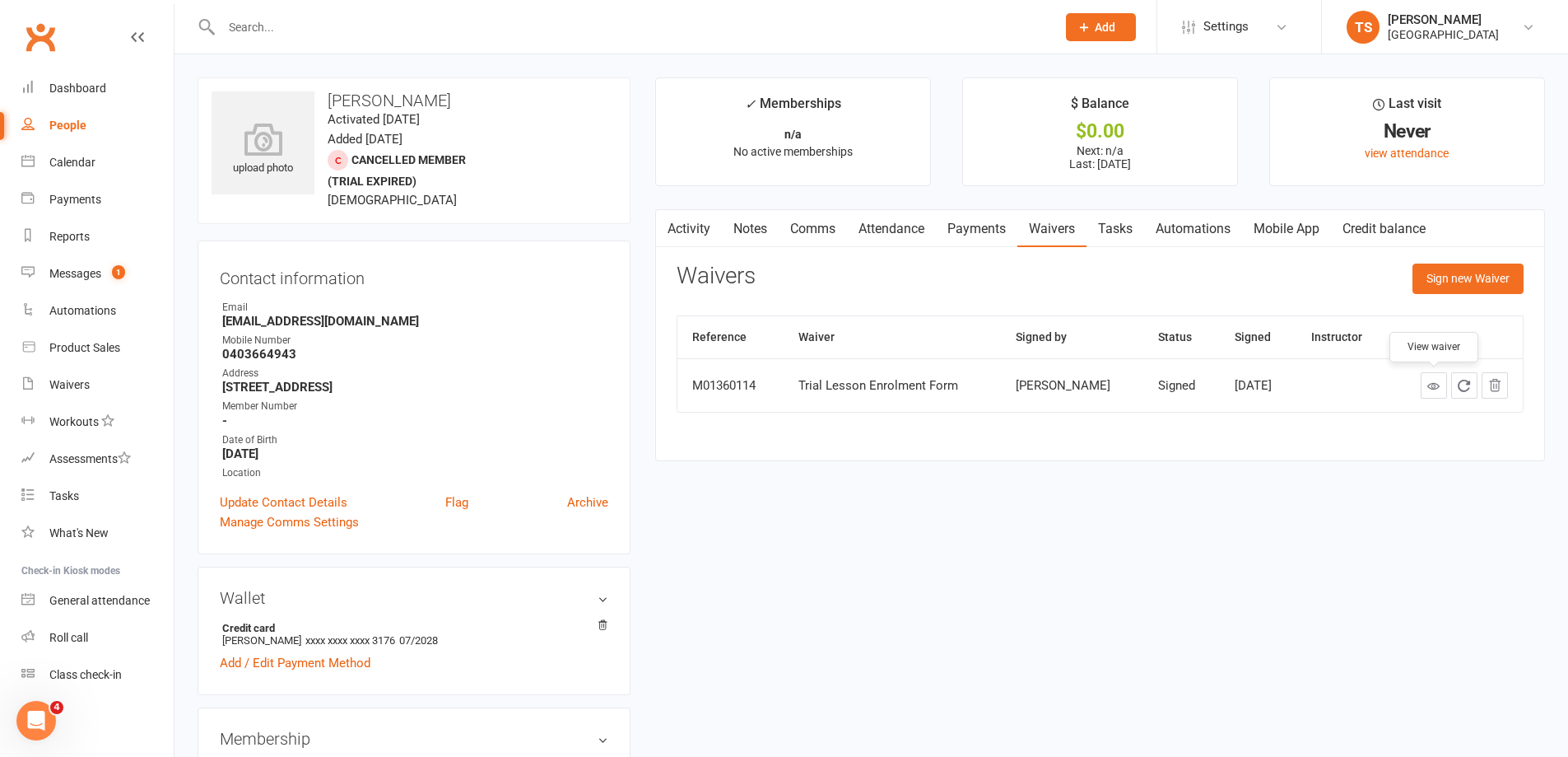
click at [1435, 384] on icon at bounding box center [1433, 385] width 13 height 13
click at [69, 159] on div "Calendar" at bounding box center [72, 161] width 46 height 13
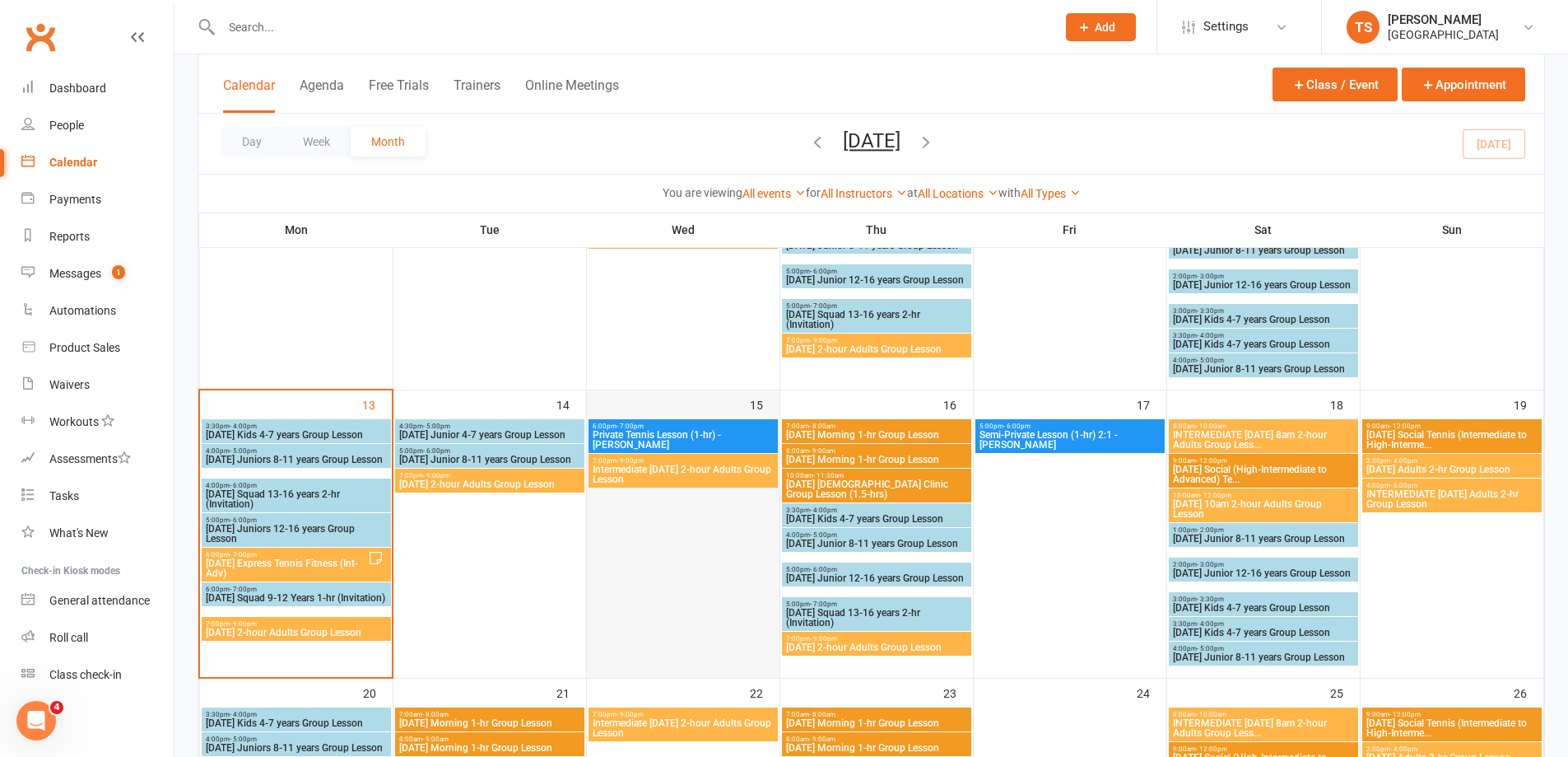
scroll to position [576, 0]
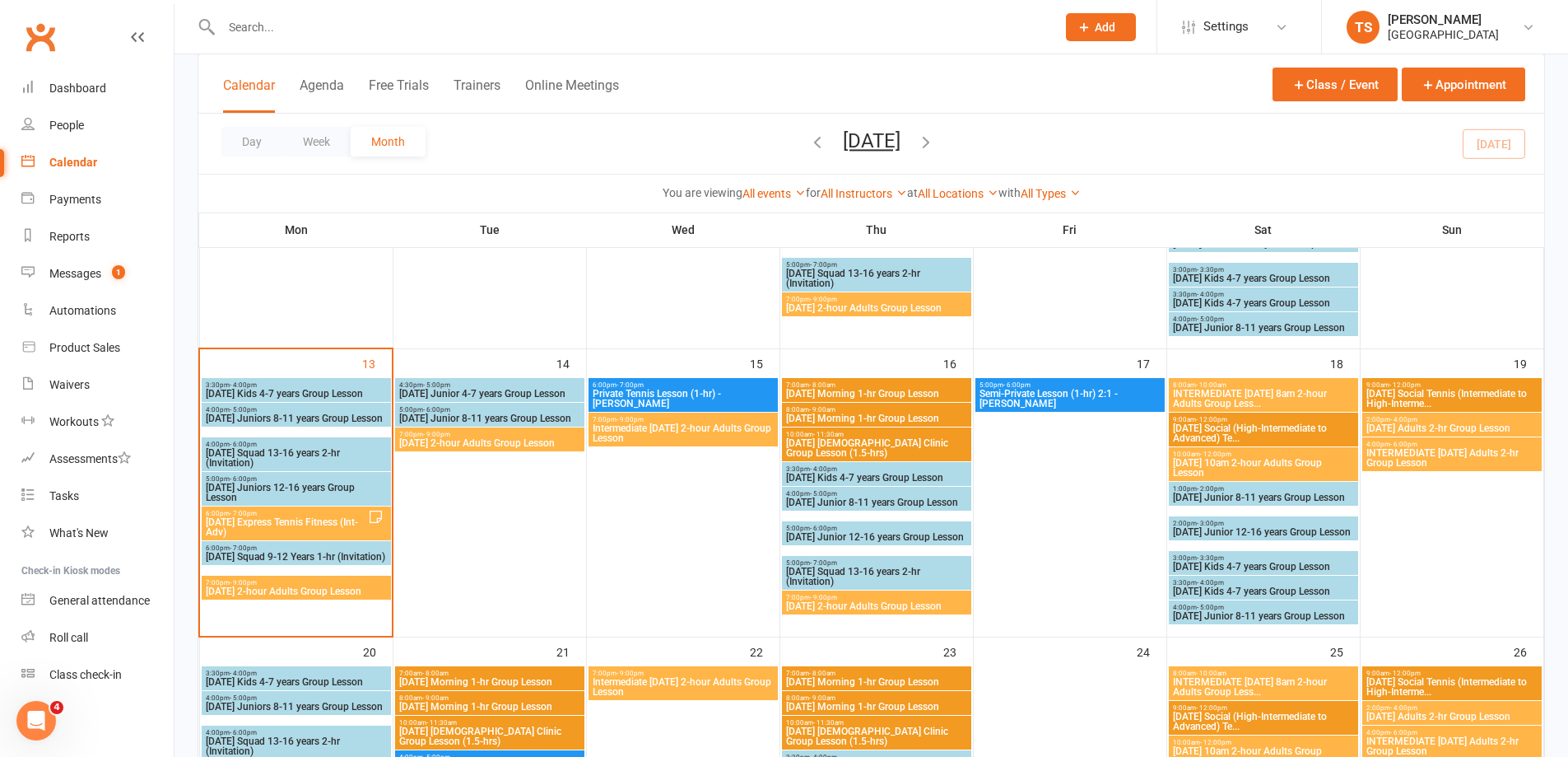
click at [233, 589] on span "[DATE] 2-hour Adults Group Lesson" at bounding box center [296, 591] width 183 height 10
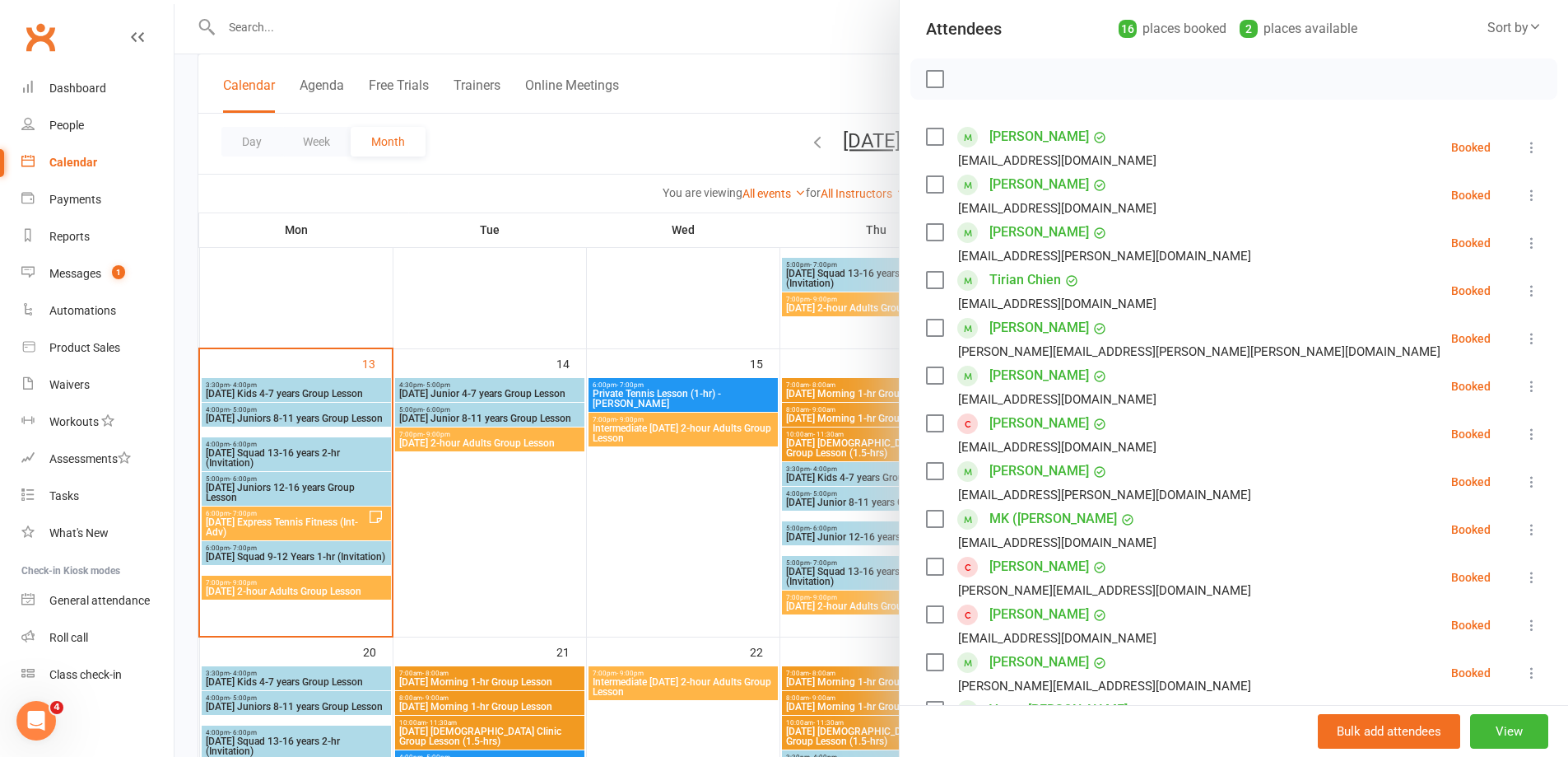
scroll to position [164, 0]
